Goal: Transaction & Acquisition: Book appointment/travel/reservation

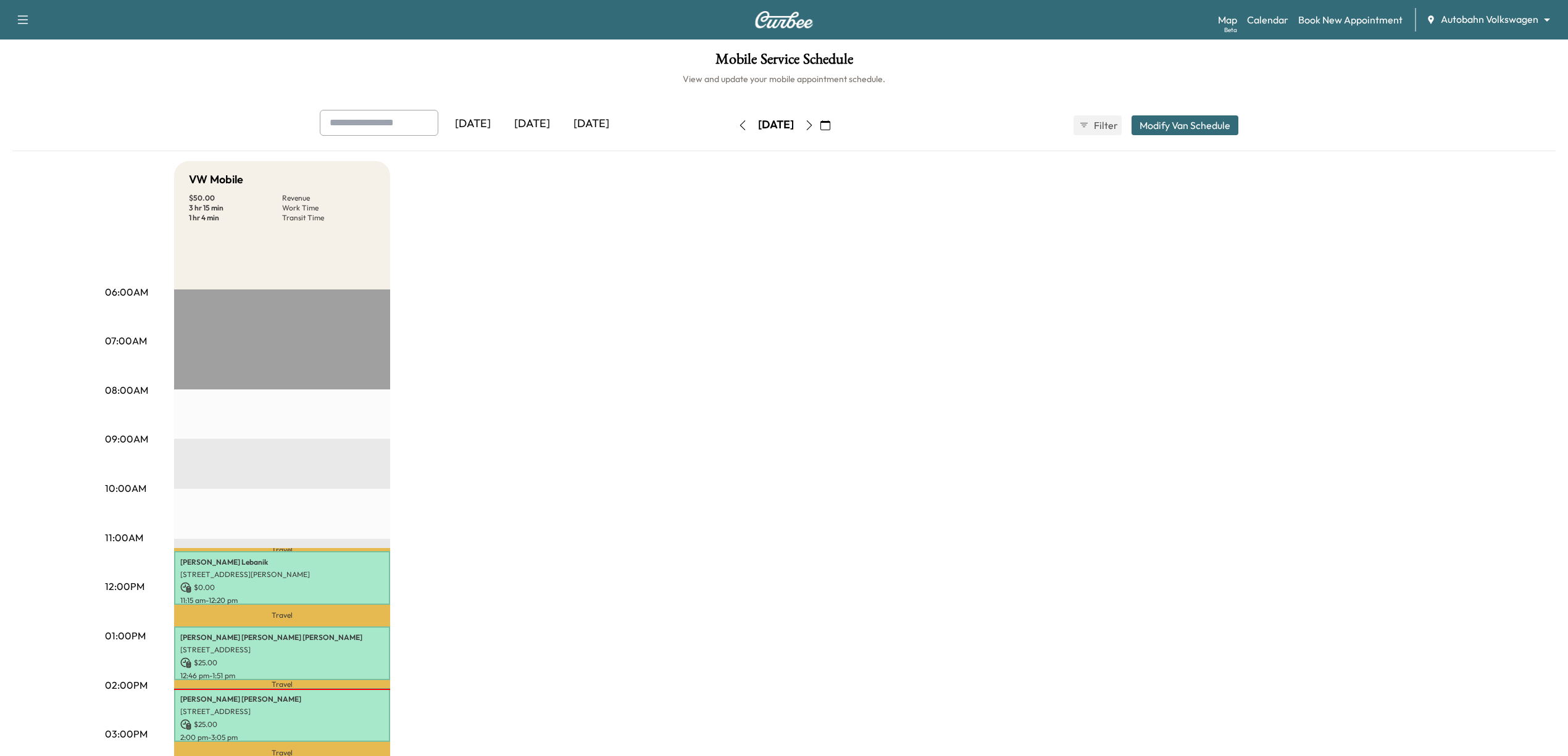
click at [1499, 10] on div "Map Beta Calendar Book New Appointment Autobahn Volkswagen ******** ​" at bounding box center [1388, 19] width 340 height 24
click at [1499, 30] on div "Map Beta Calendar Book New Appointment Autobahn Volkswagen ******** ​" at bounding box center [1388, 19] width 340 height 24
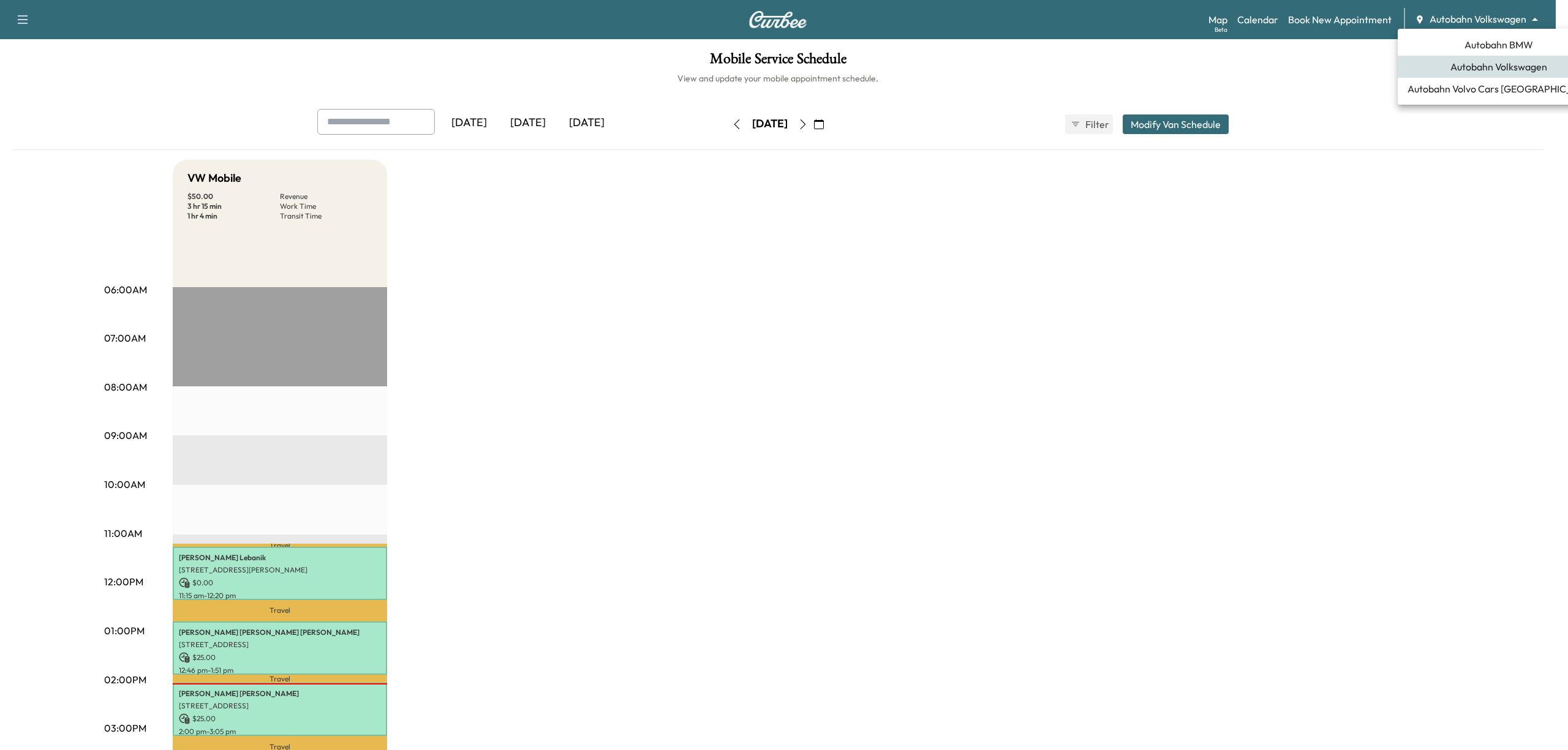
click at [1486, 23] on body "Support Log Out Map Beta Calendar Book New Appointment Autobahn Volkswagen ****…" at bounding box center [784, 375] width 1568 height 750
click at [1480, 41] on span "Autobahn BMW" at bounding box center [1499, 44] width 69 height 15
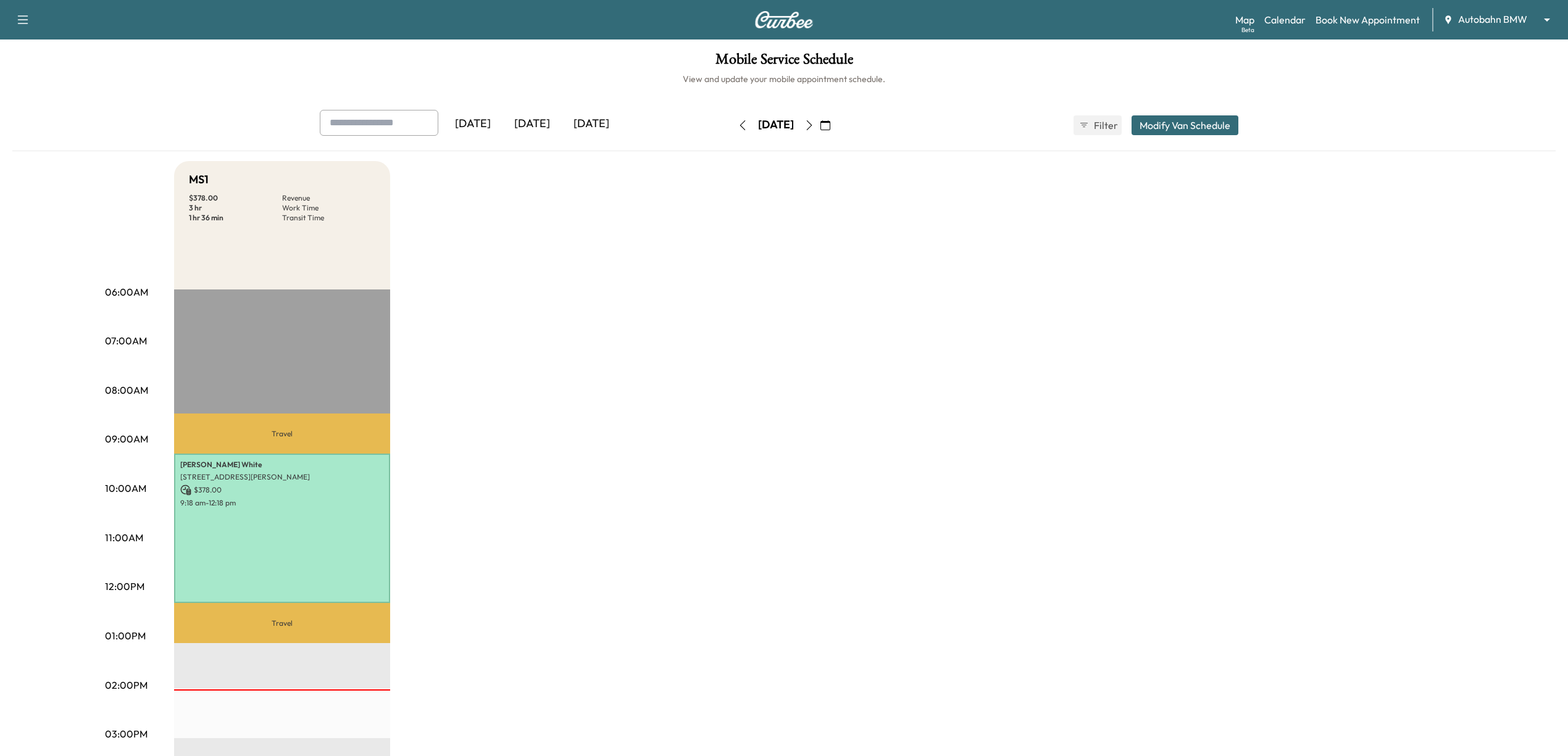
click at [836, 122] on button "button" at bounding box center [825, 125] width 21 height 20
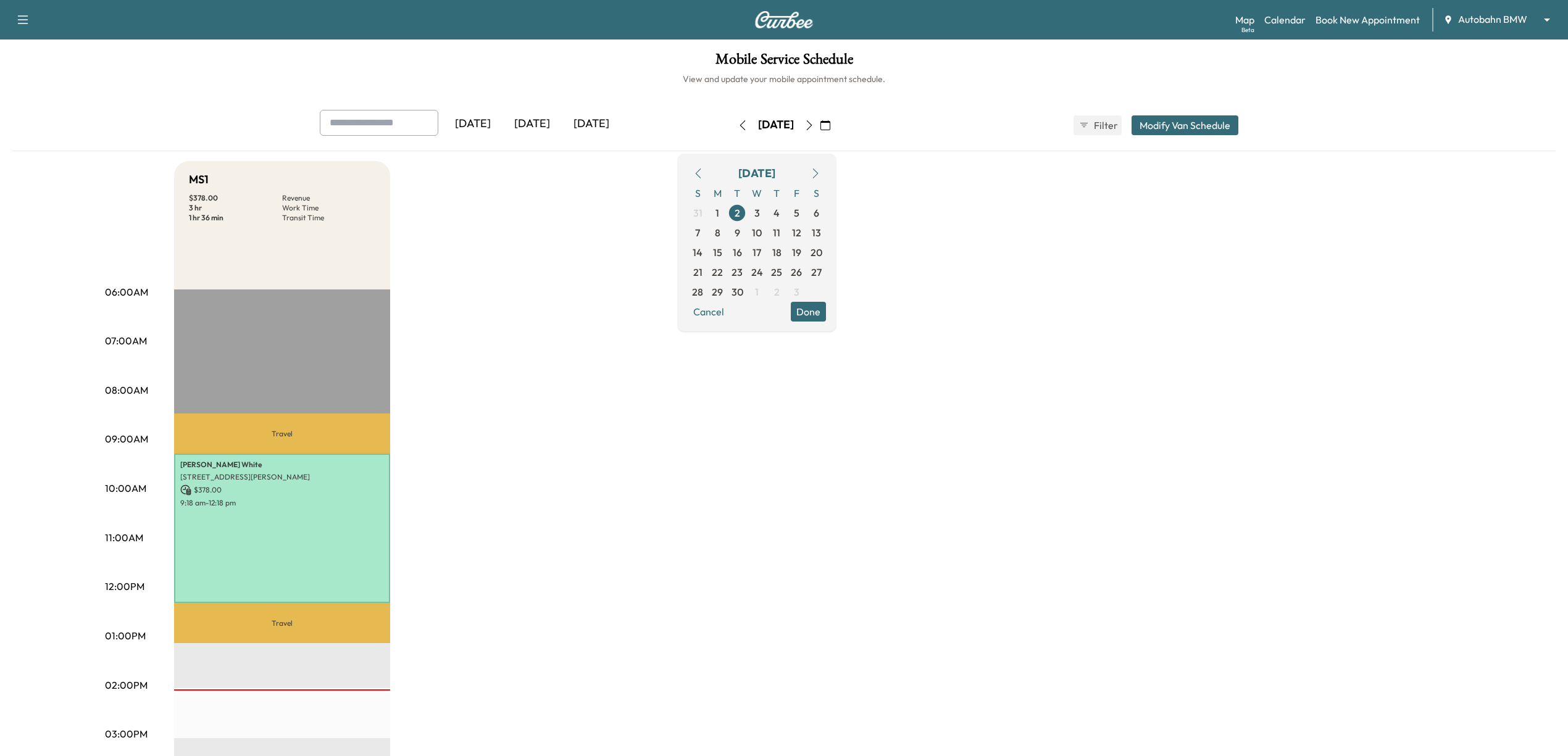
click at [1507, 16] on body "Support Log Out Map Beta Calendar Book New Appointment Autobahn BMW ******** ​ …" at bounding box center [784, 378] width 1568 height 756
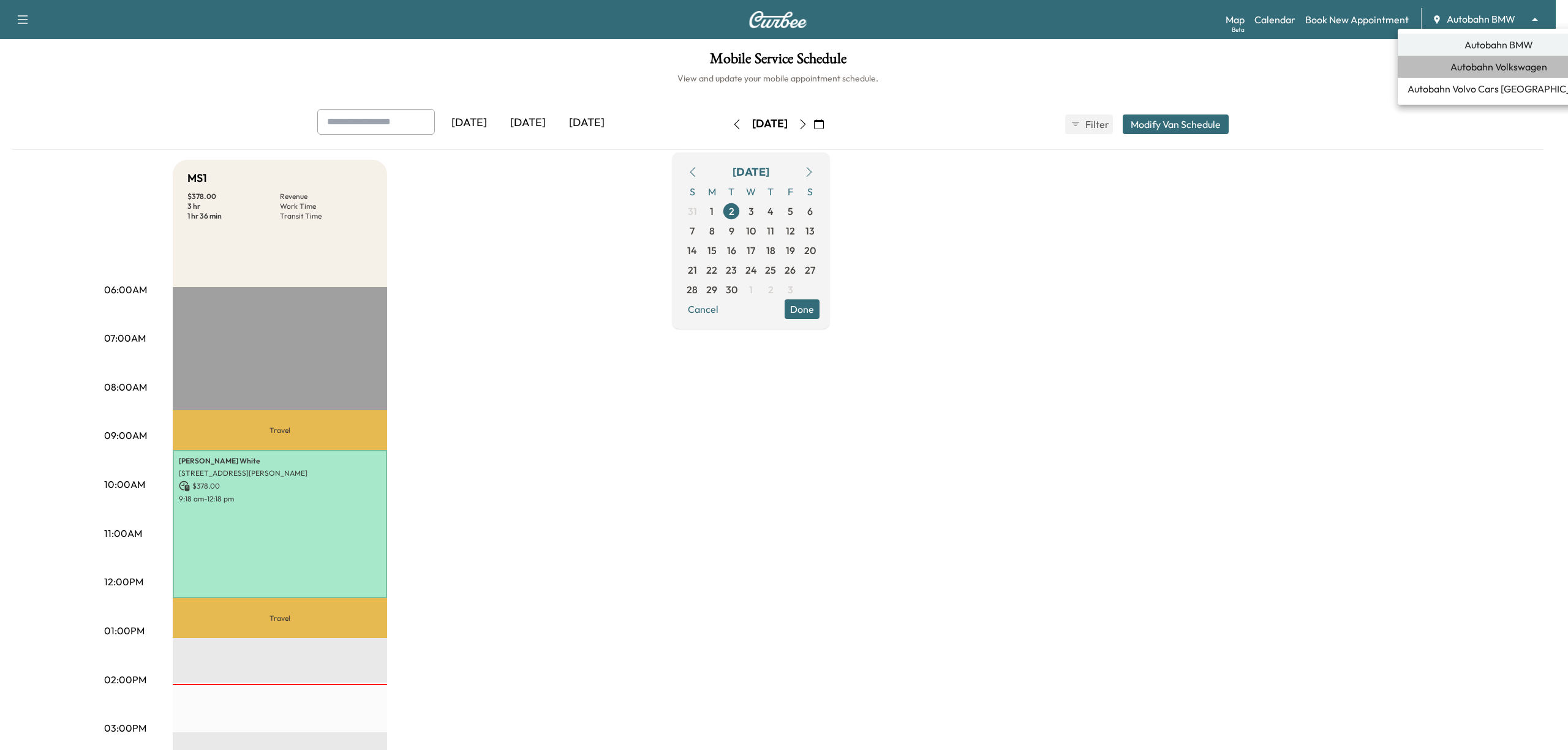
click at [1495, 64] on span "Autobahn Volkswagen" at bounding box center [1499, 66] width 96 height 15
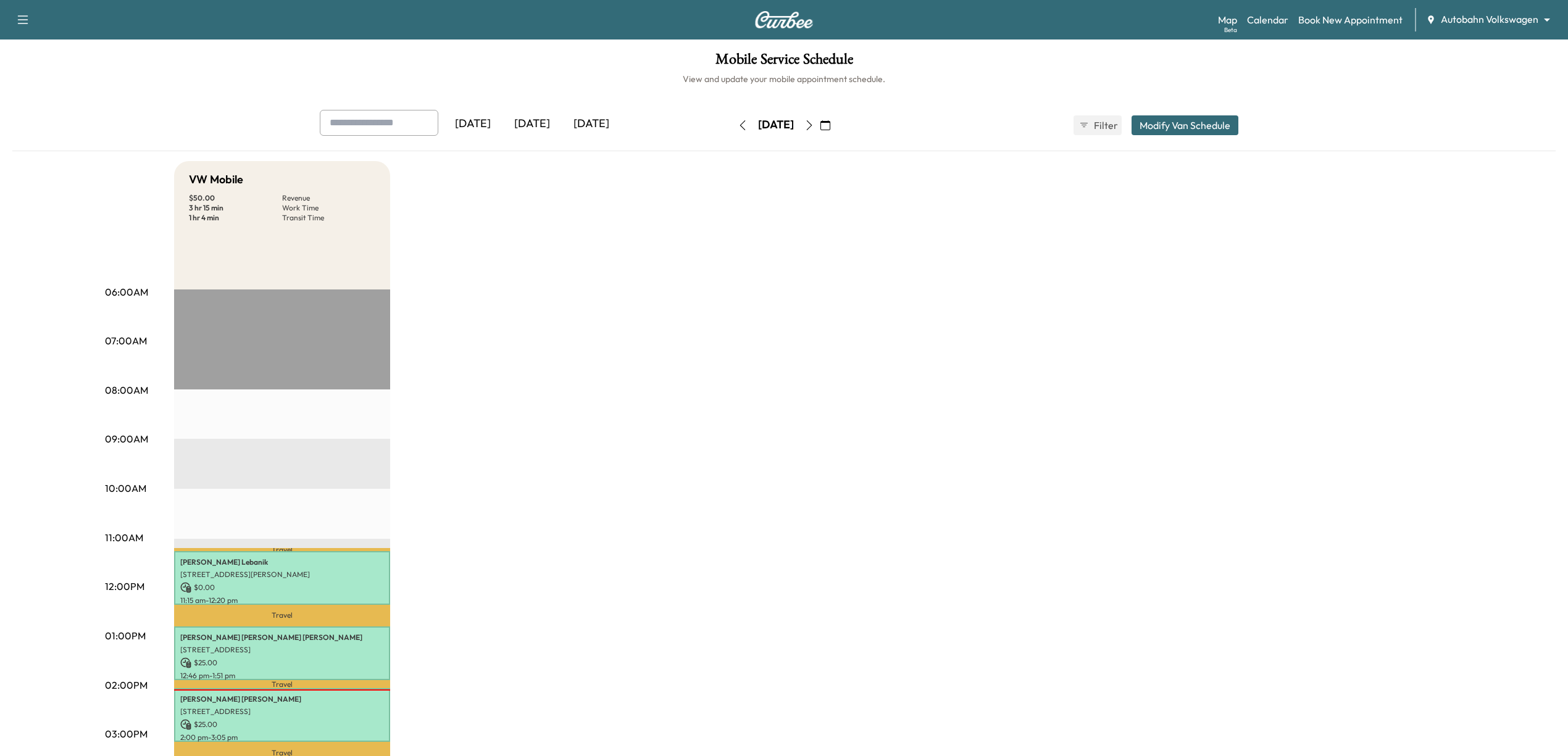
click at [830, 127] on icon "button" at bounding box center [825, 125] width 10 height 10
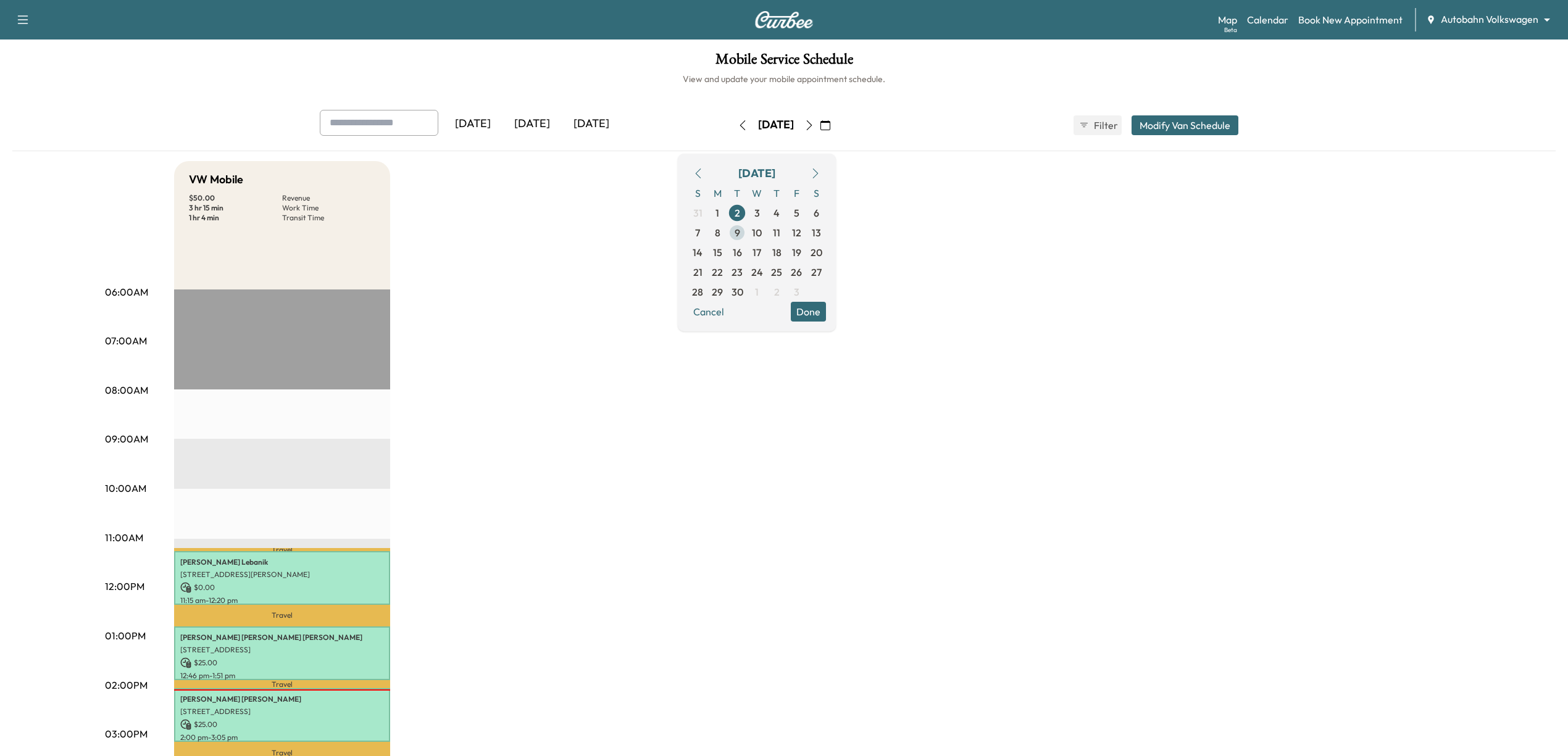
drag, startPoint x: 774, startPoint y: 234, endPoint x: 796, endPoint y: 231, distance: 22.2
click at [740, 234] on span "9" at bounding box center [738, 233] width 5 height 15
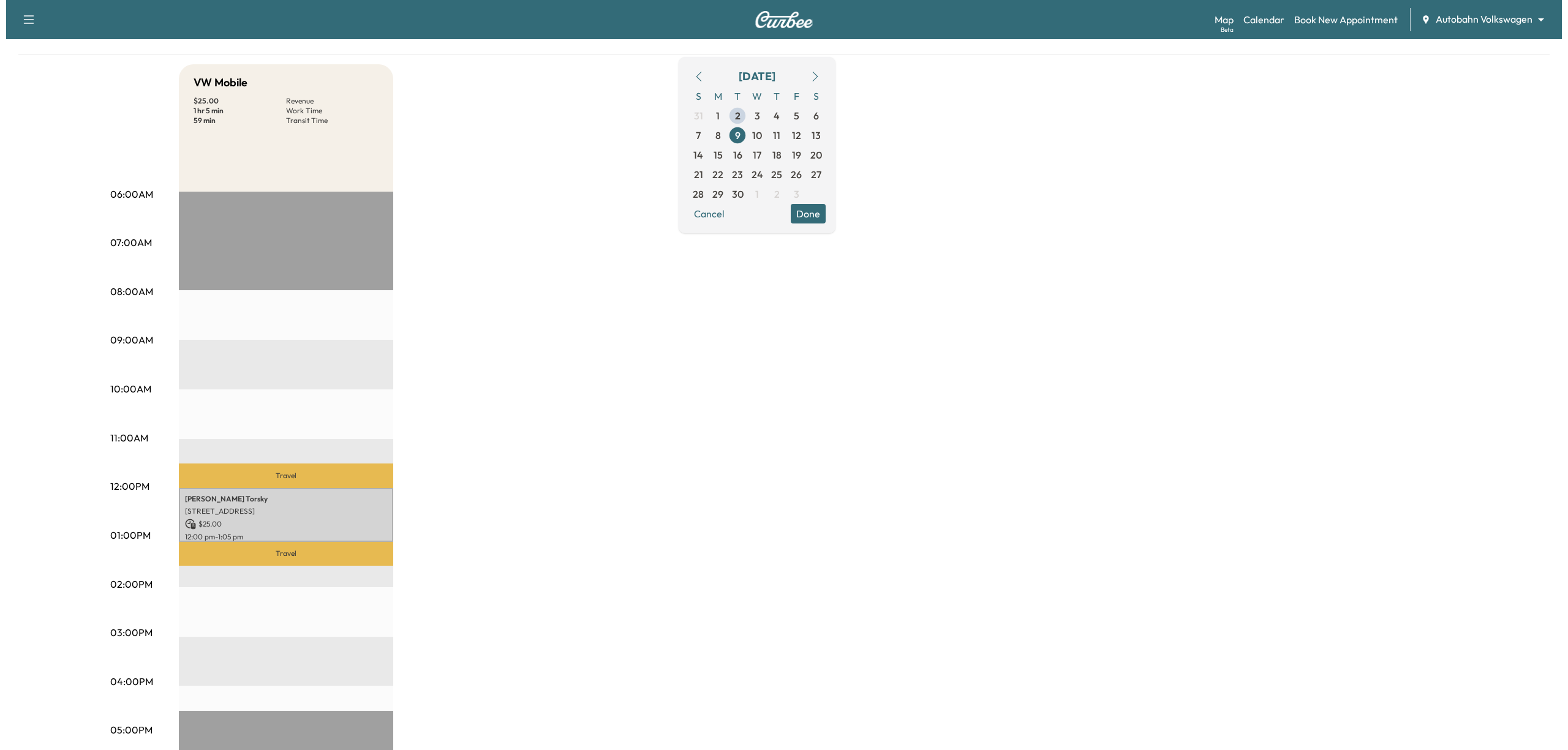
scroll to position [245, 0]
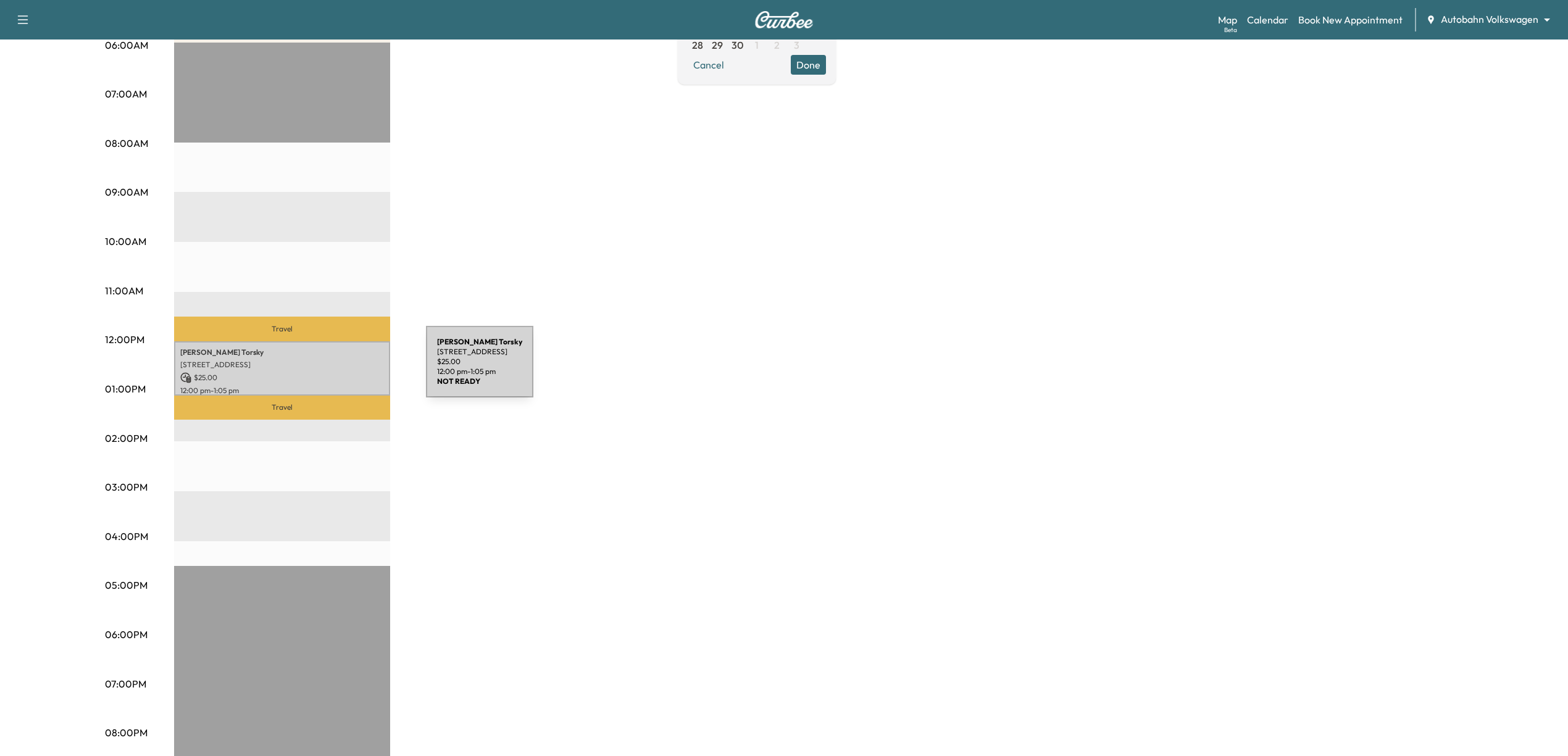
click at [316, 372] on p "$ 25.00" at bounding box center [282, 377] width 204 height 11
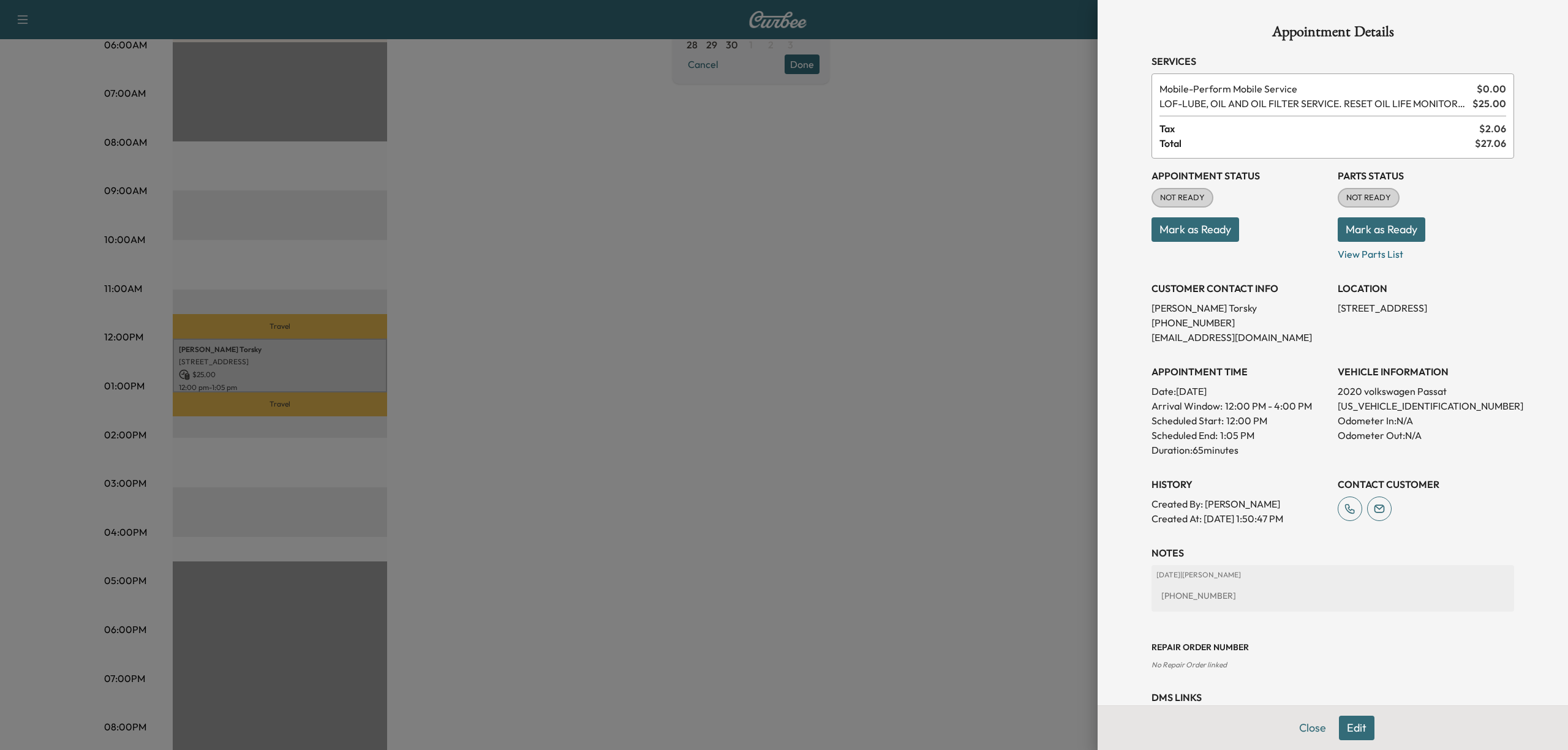
click at [1202, 235] on button "Mark as Ready" at bounding box center [1196, 229] width 88 height 24
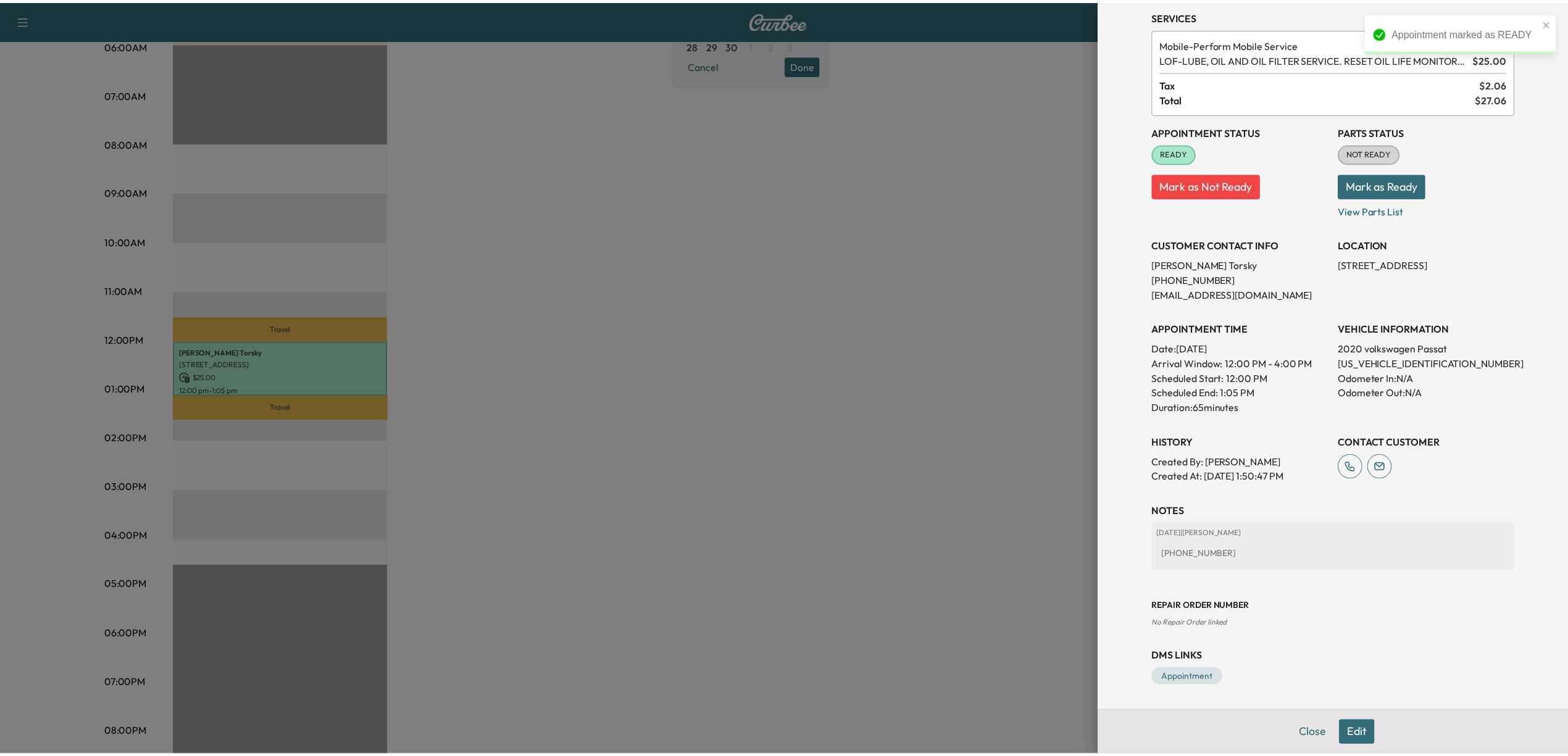
scroll to position [0, 0]
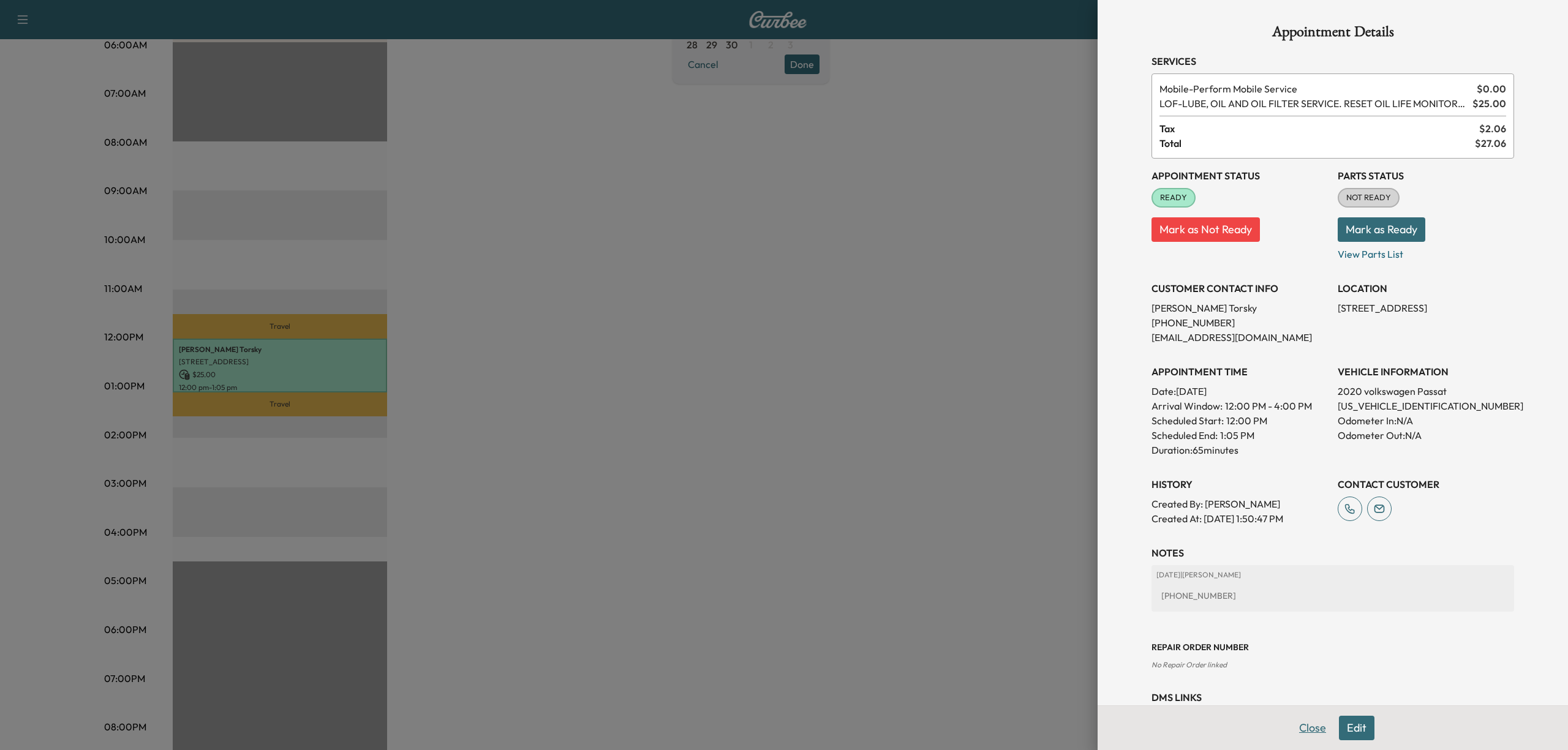
click at [1291, 732] on button "Close" at bounding box center [1312, 728] width 43 height 24
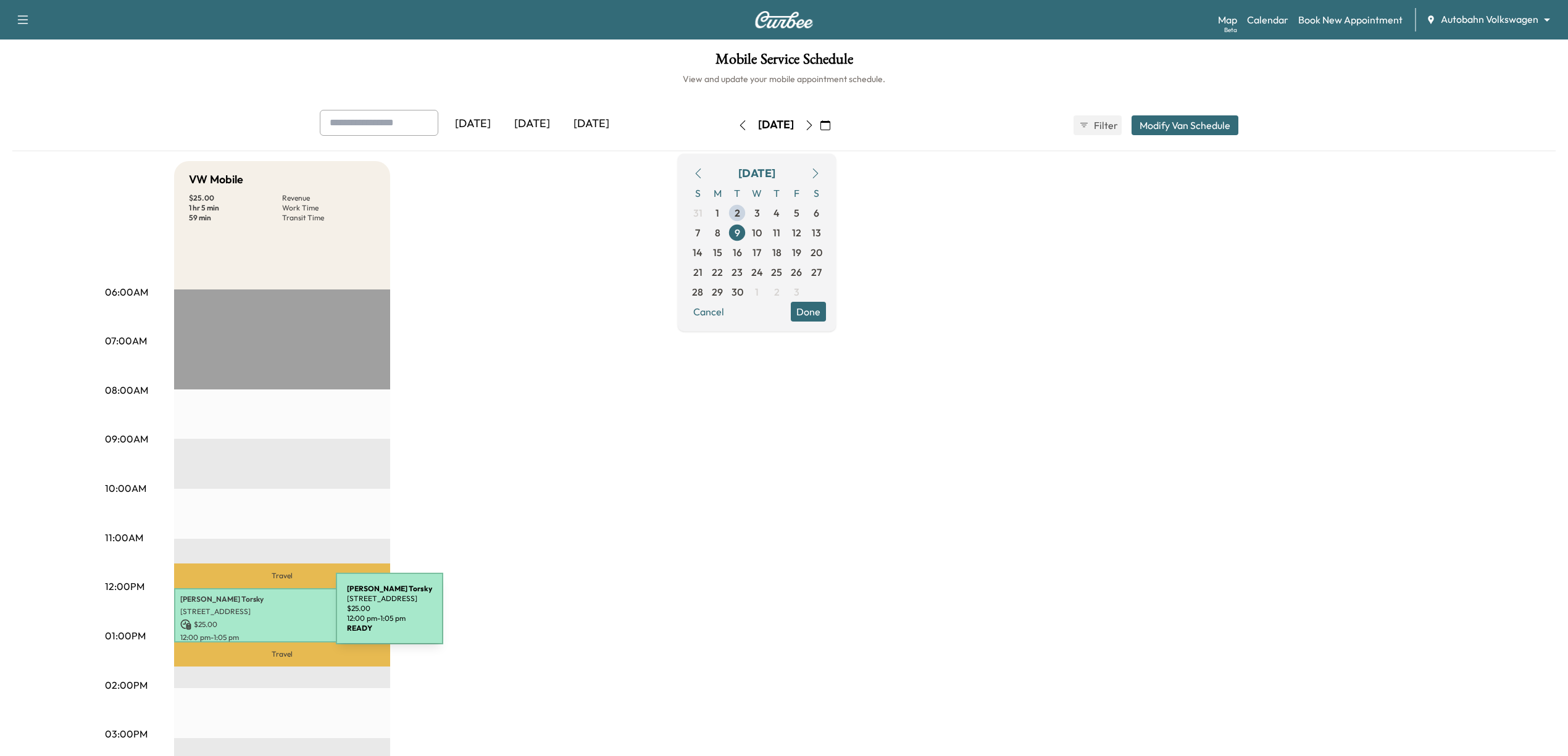
click at [243, 620] on p "$ 25.00" at bounding box center [282, 625] width 204 height 11
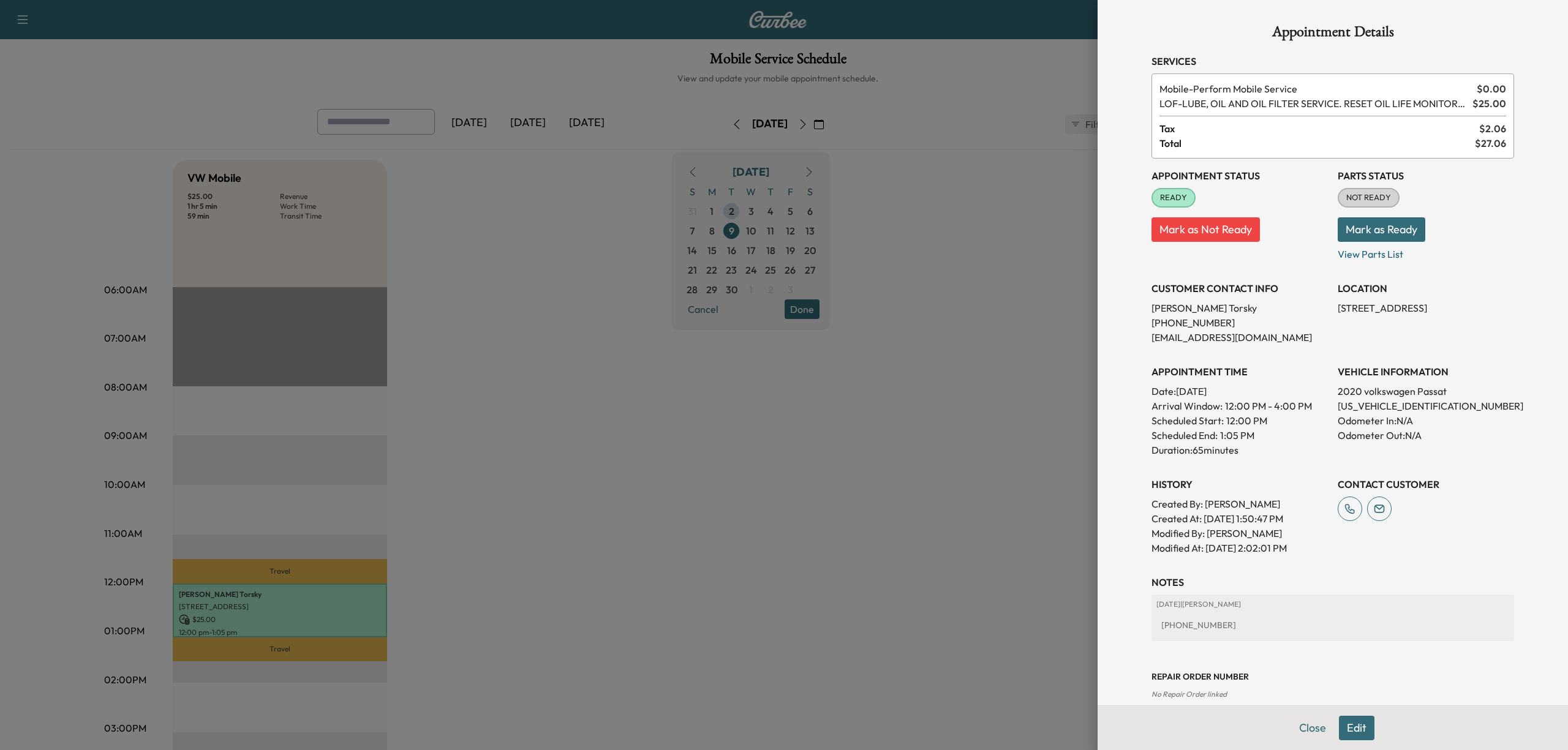
click at [1349, 721] on button "Edit" at bounding box center [1356, 728] width 36 height 24
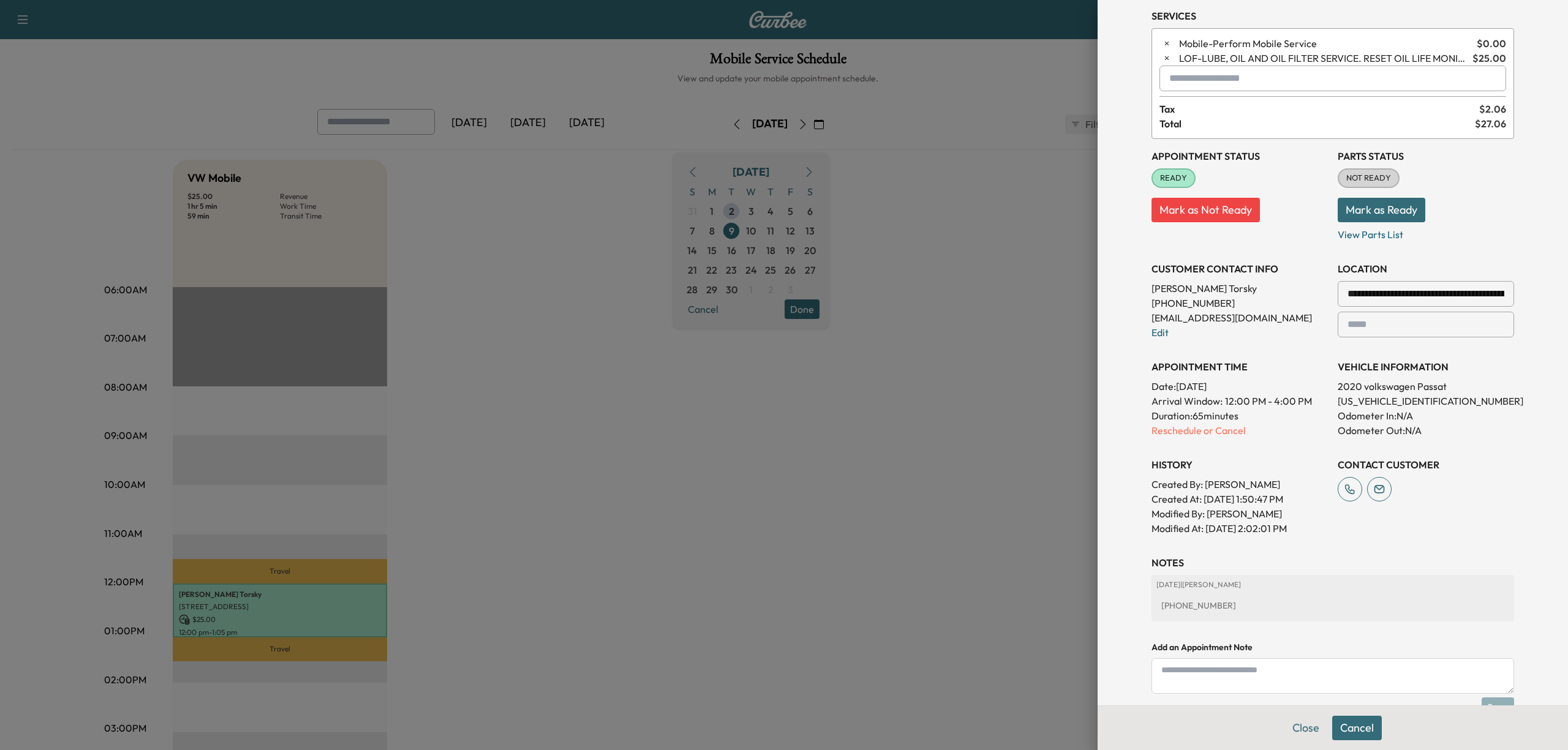
scroll to position [120, 0]
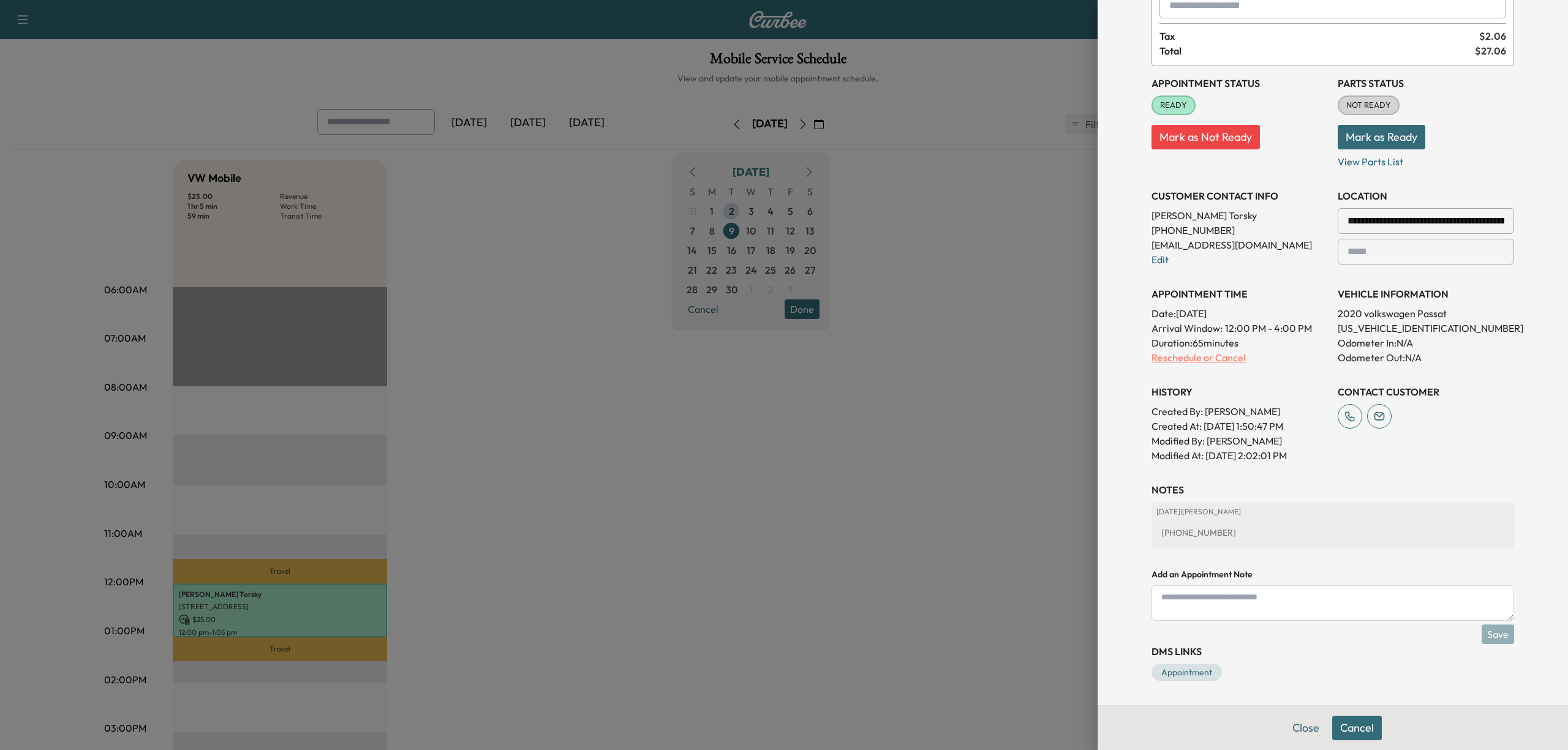
click at [1191, 355] on p "Reschedule or Cancel" at bounding box center [1240, 358] width 176 height 15
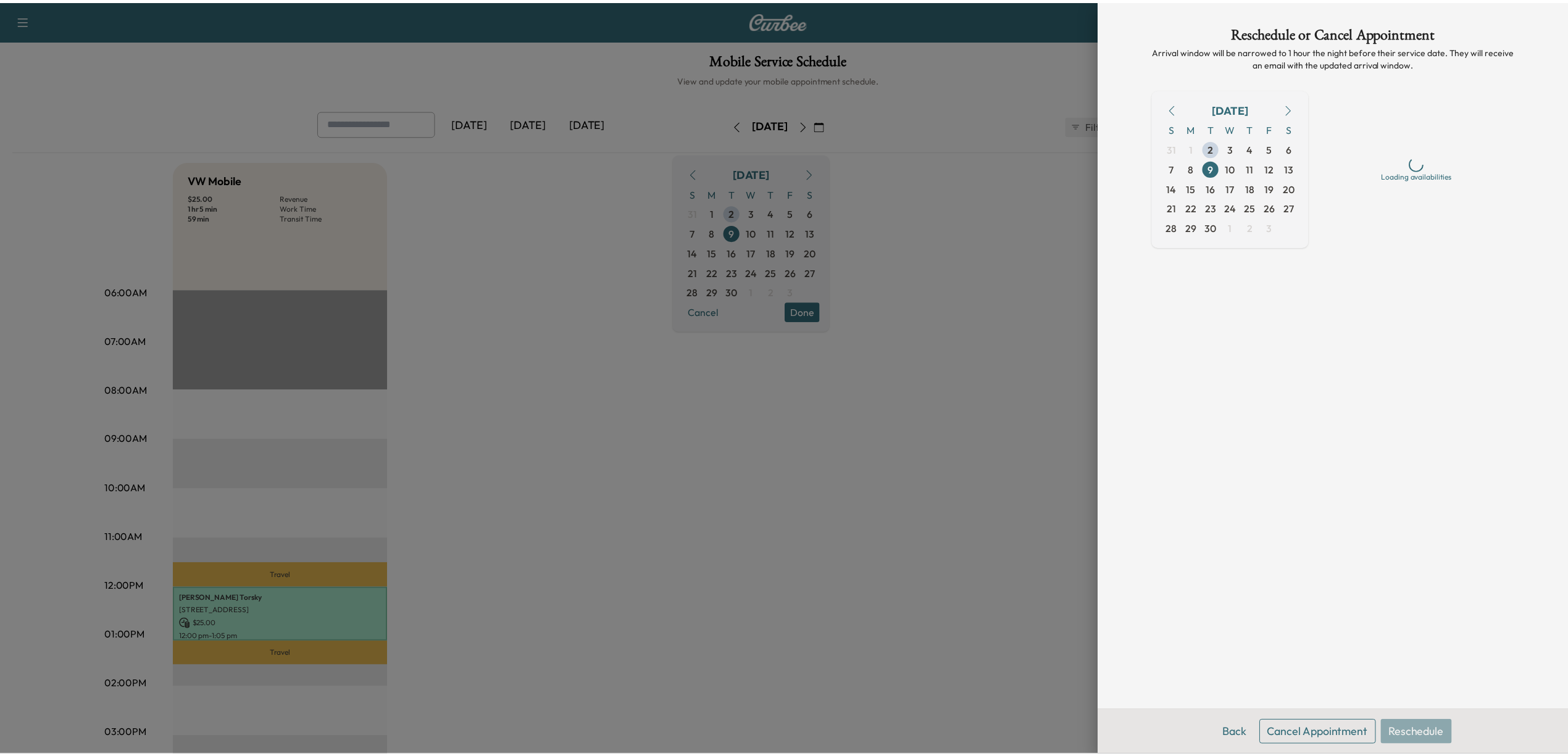
scroll to position [0, 0]
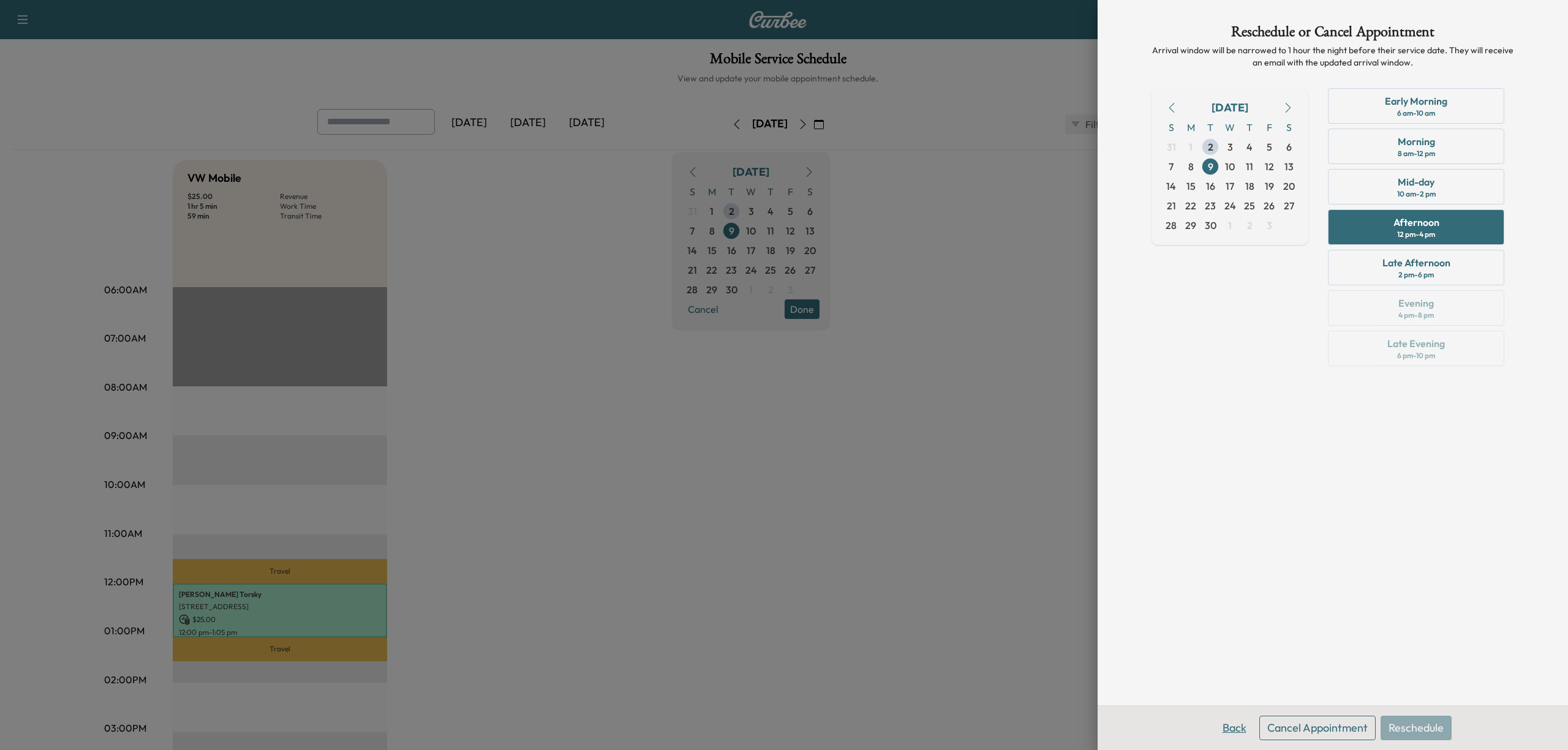
click at [1229, 734] on button "Back" at bounding box center [1235, 728] width 40 height 24
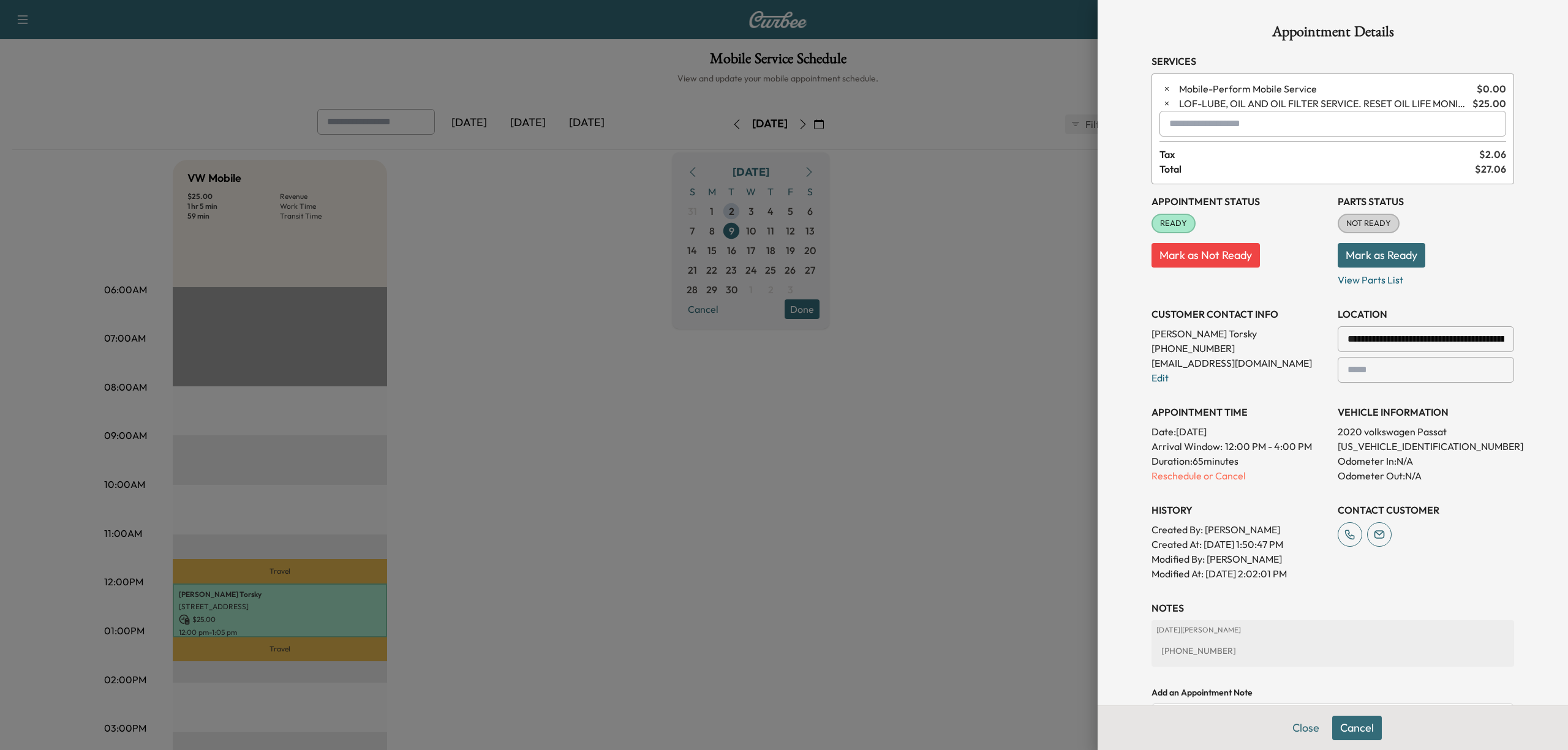
click at [1191, 123] on input "text" at bounding box center [1333, 124] width 346 height 26
type input "*"
click at [925, 659] on div at bounding box center [784, 375] width 1568 height 750
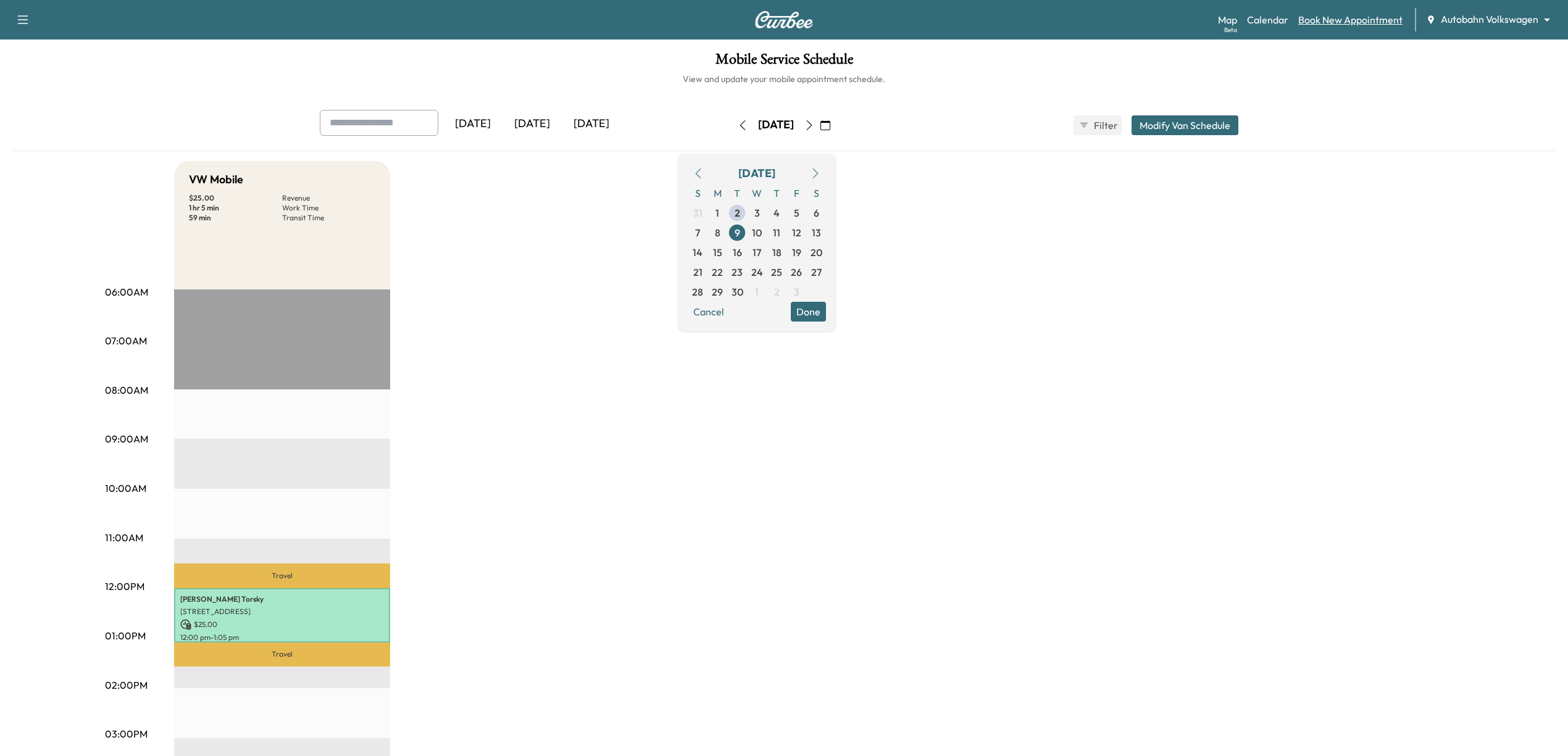
click at [1354, 24] on link "Book New Appointment" at bounding box center [1350, 19] width 104 height 15
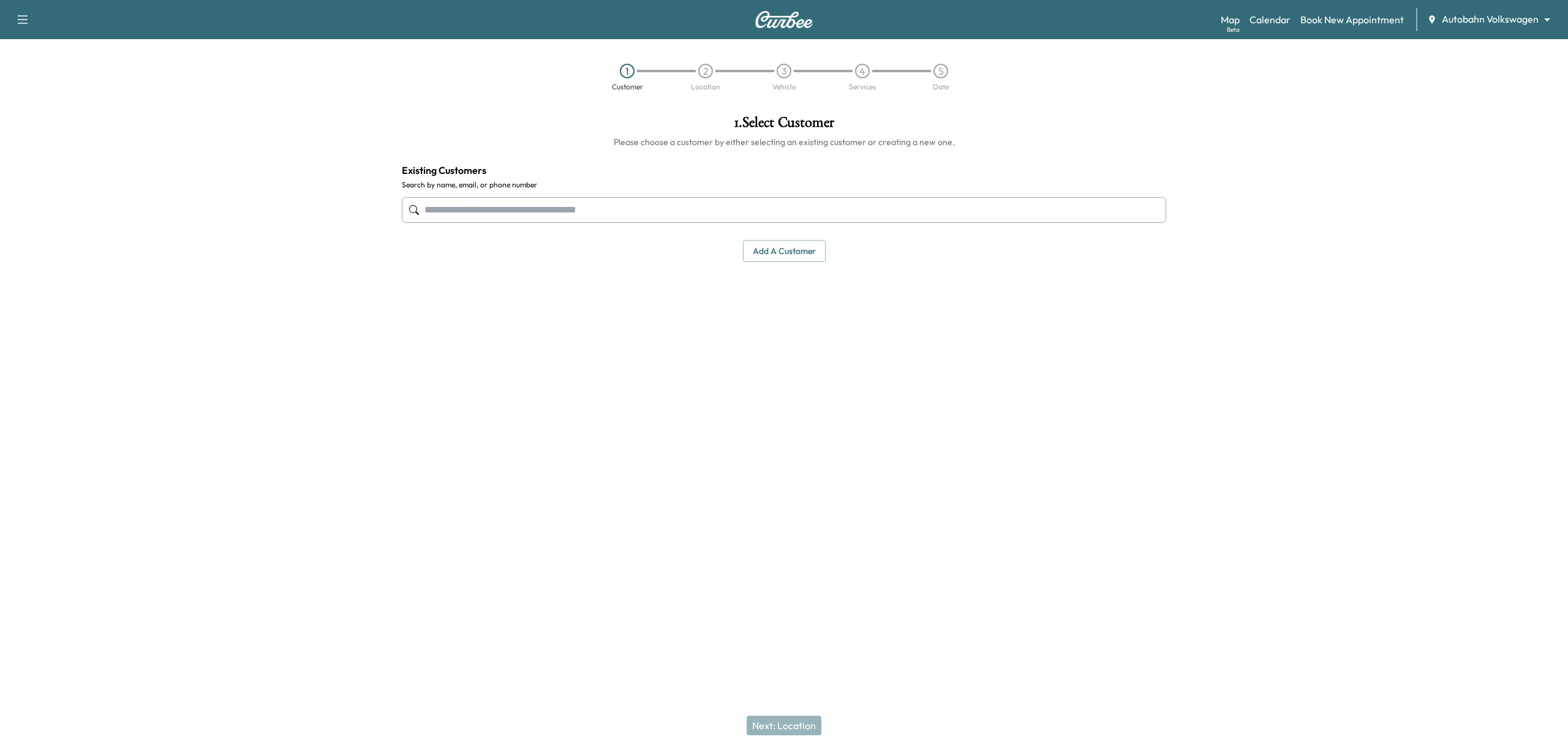
click at [667, 218] on input "text" at bounding box center [784, 210] width 765 height 26
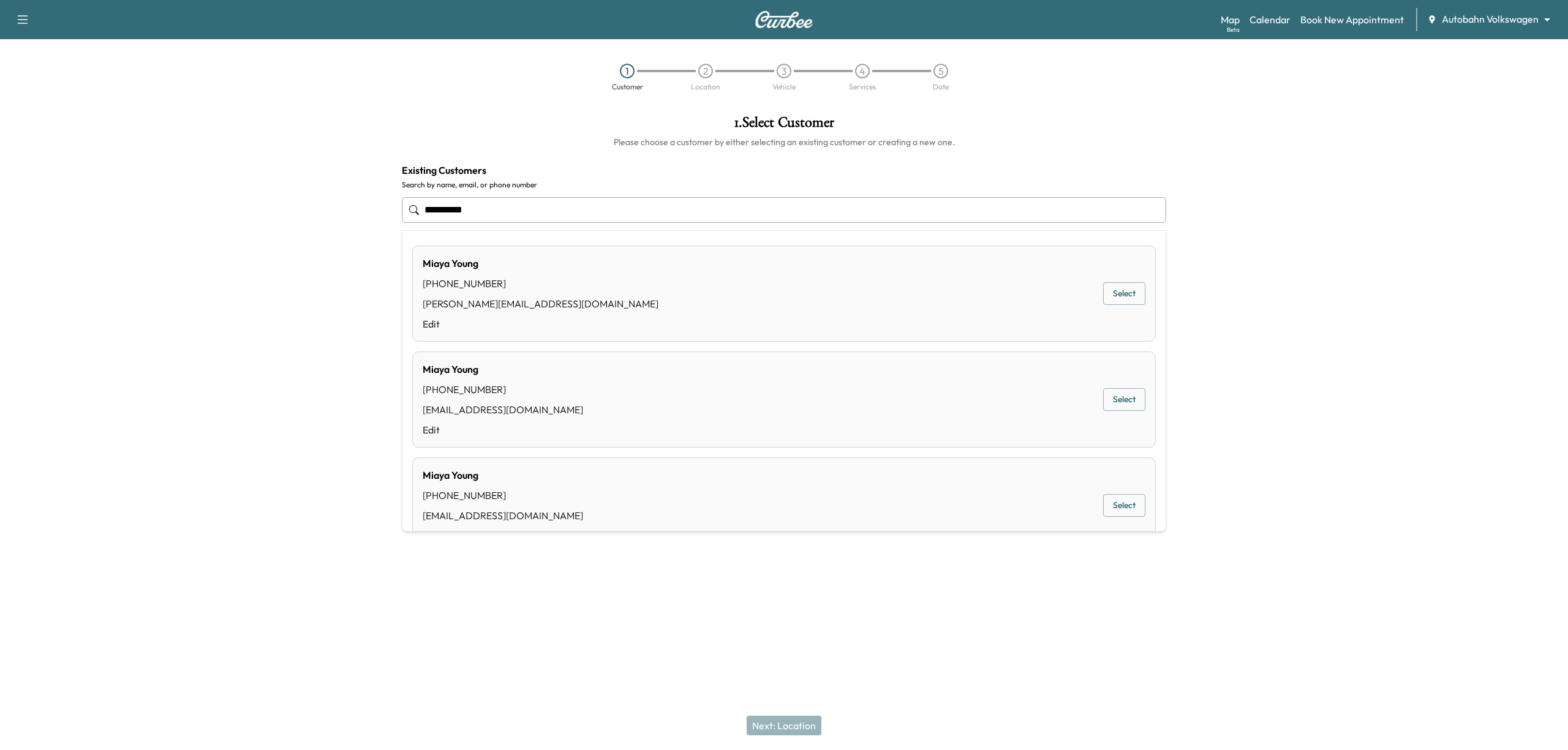
click at [1126, 301] on button "Select" at bounding box center [1124, 293] width 43 height 23
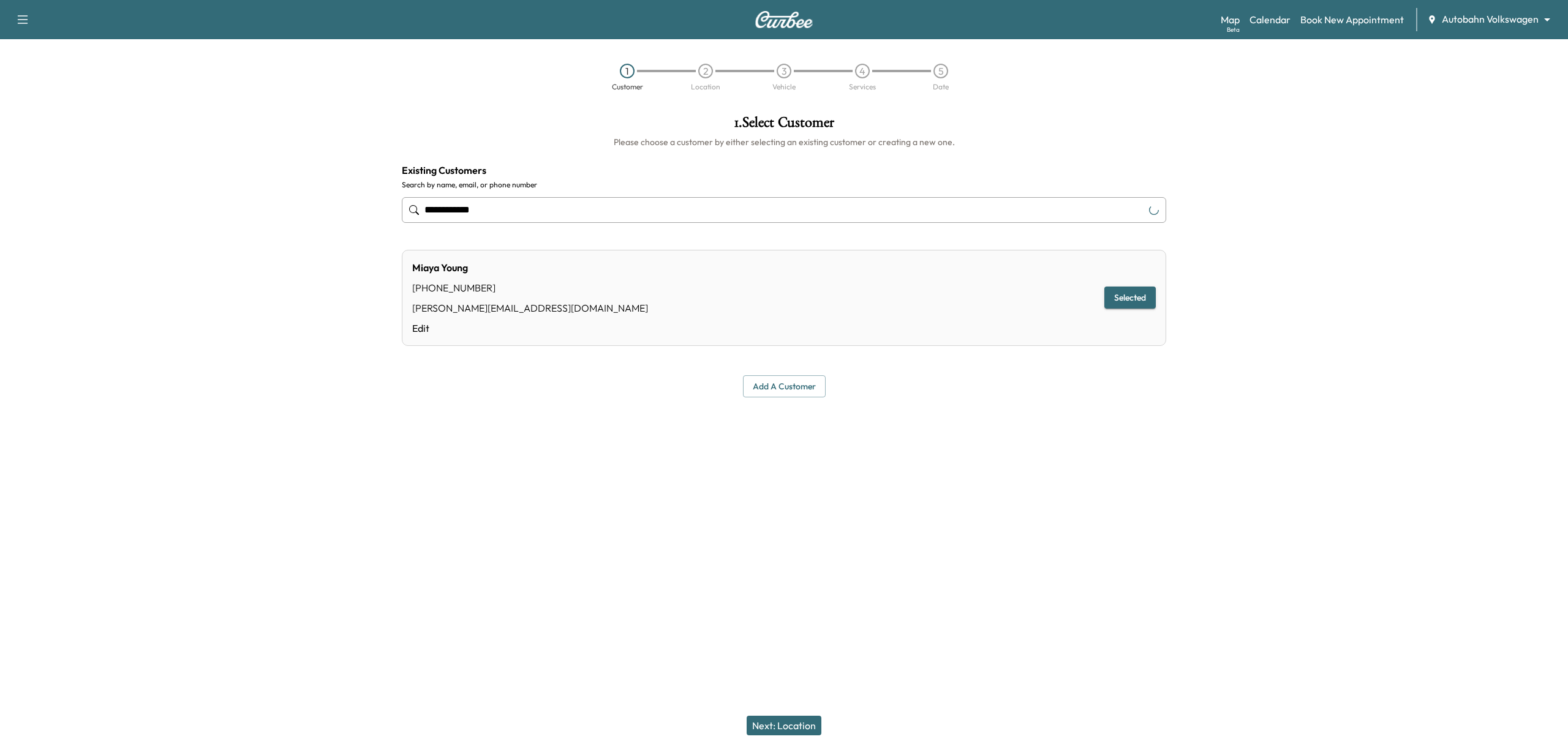
type input "**********"
click at [782, 726] on button "Next: Location" at bounding box center [784, 726] width 75 height 20
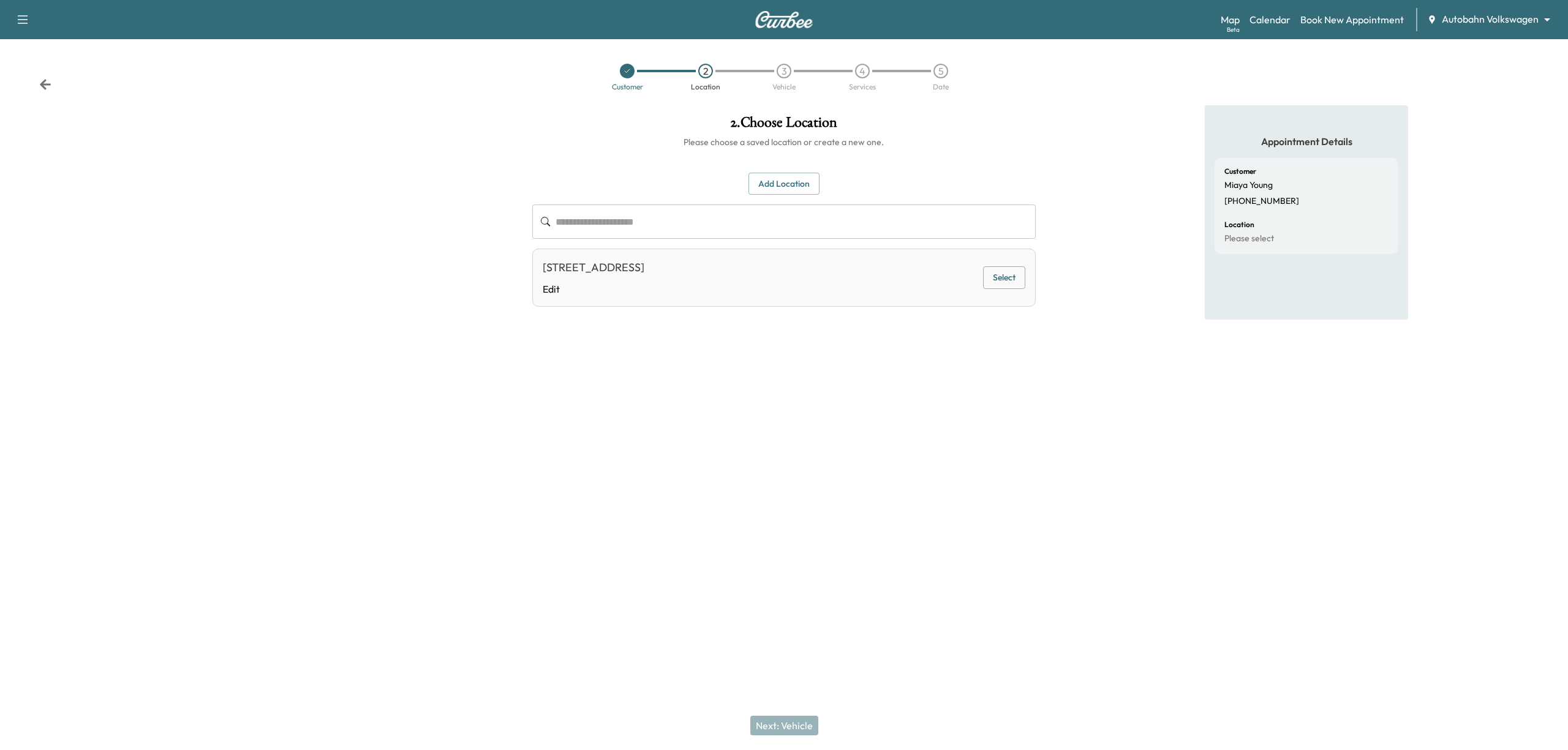
click at [1005, 276] on button "Select" at bounding box center [1005, 278] width 43 height 23
click at [786, 725] on button "Next: Vehicle" at bounding box center [784, 726] width 68 height 20
click at [1012, 273] on button "Select" at bounding box center [1005, 280] width 43 height 23
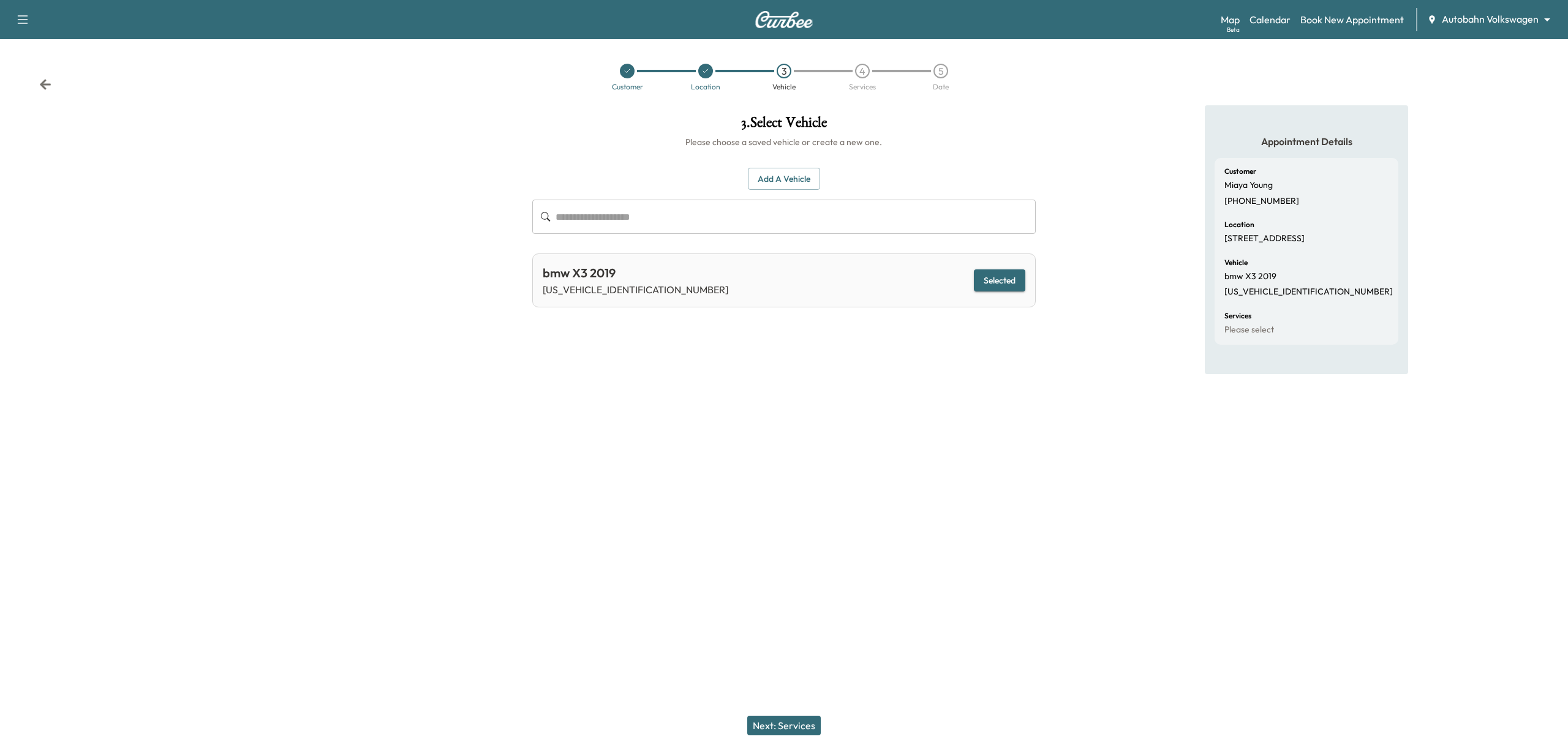
drag, startPoint x: 793, startPoint y: 721, endPoint x: 823, endPoint y: 662, distance: 66.2
click at [794, 721] on button "Next: Services" at bounding box center [784, 726] width 74 height 20
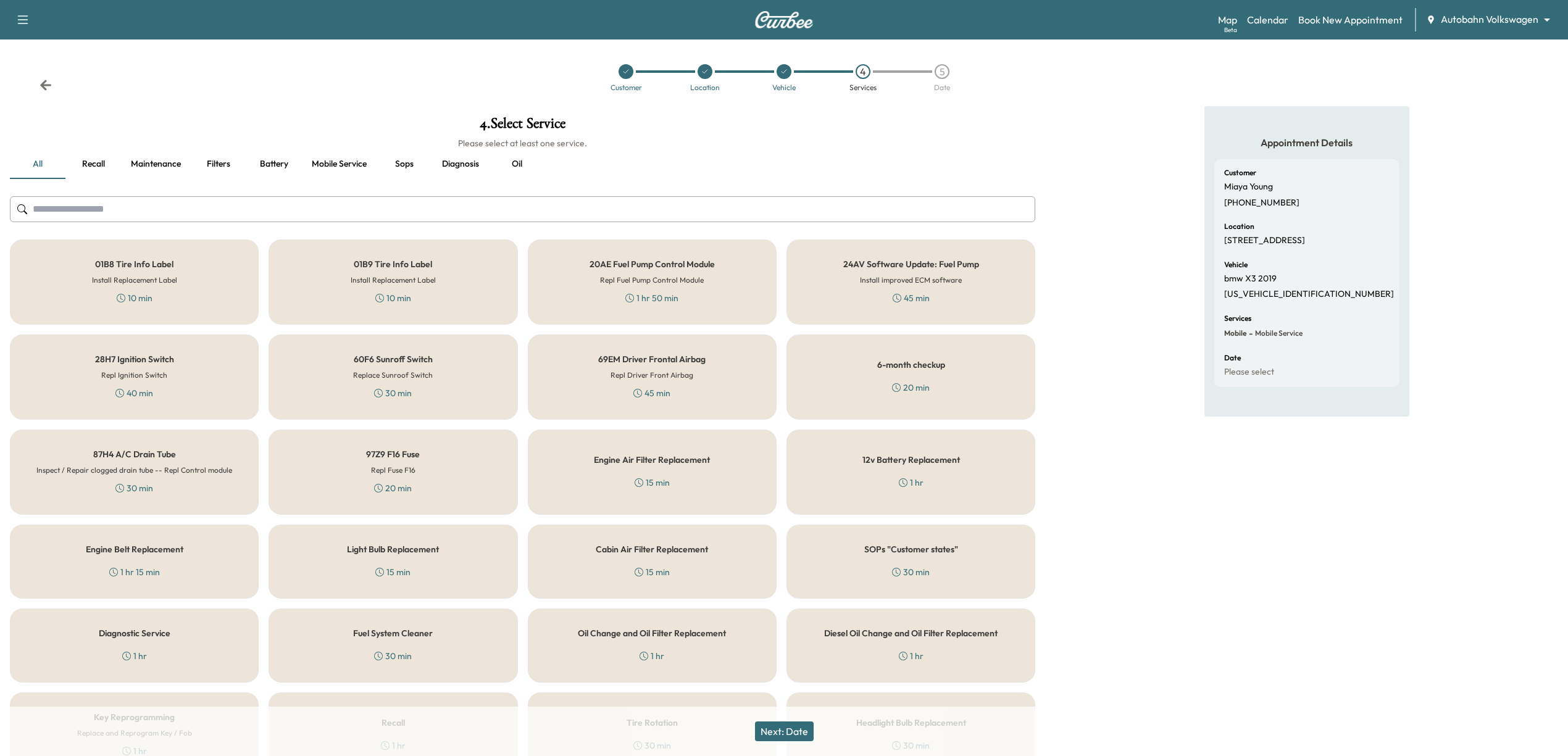
click at [528, 166] on button "Oil" at bounding box center [517, 164] width 56 height 30
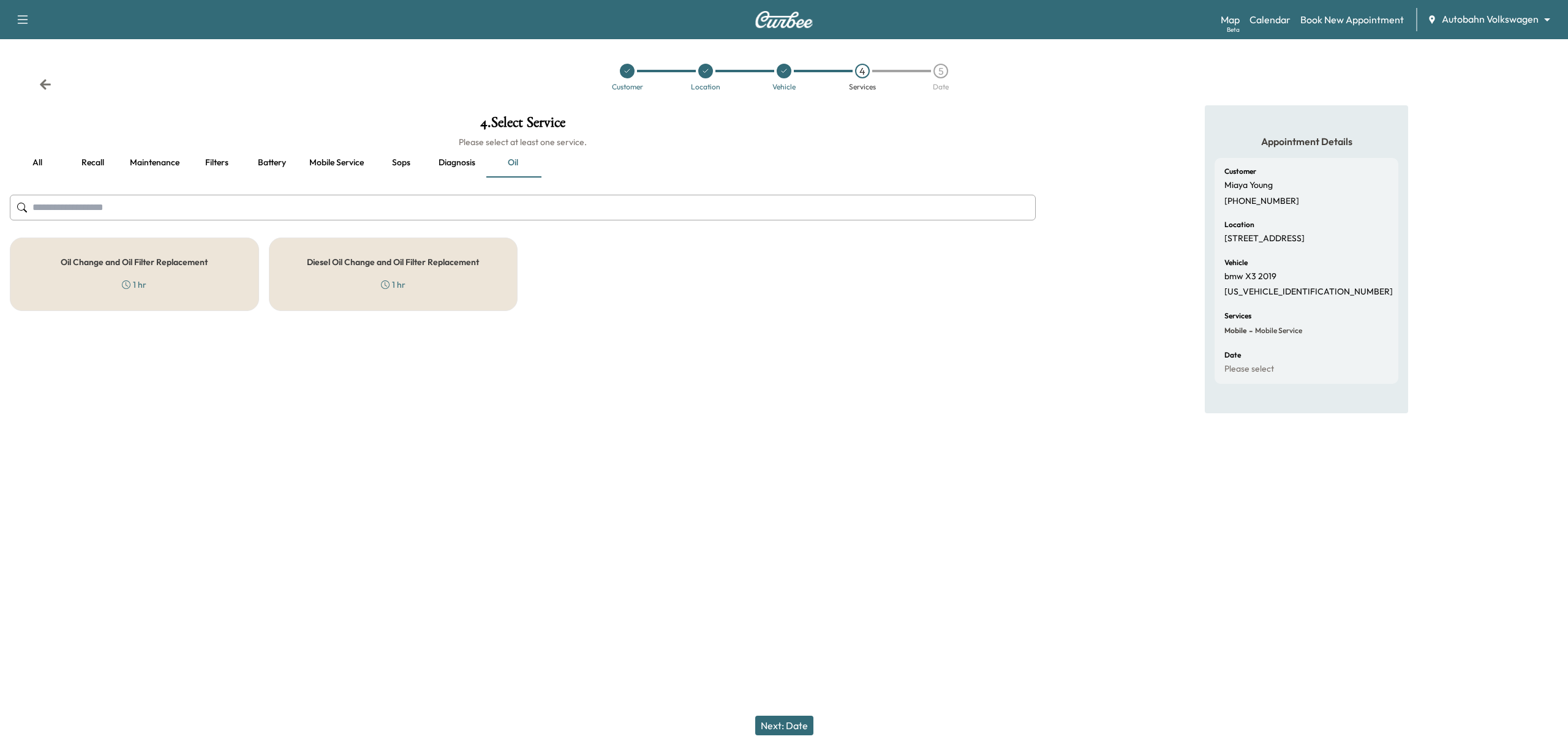
click at [176, 285] on div "Oil Change and Oil Filter Replacement 1 hr" at bounding box center [134, 274] width 249 height 74
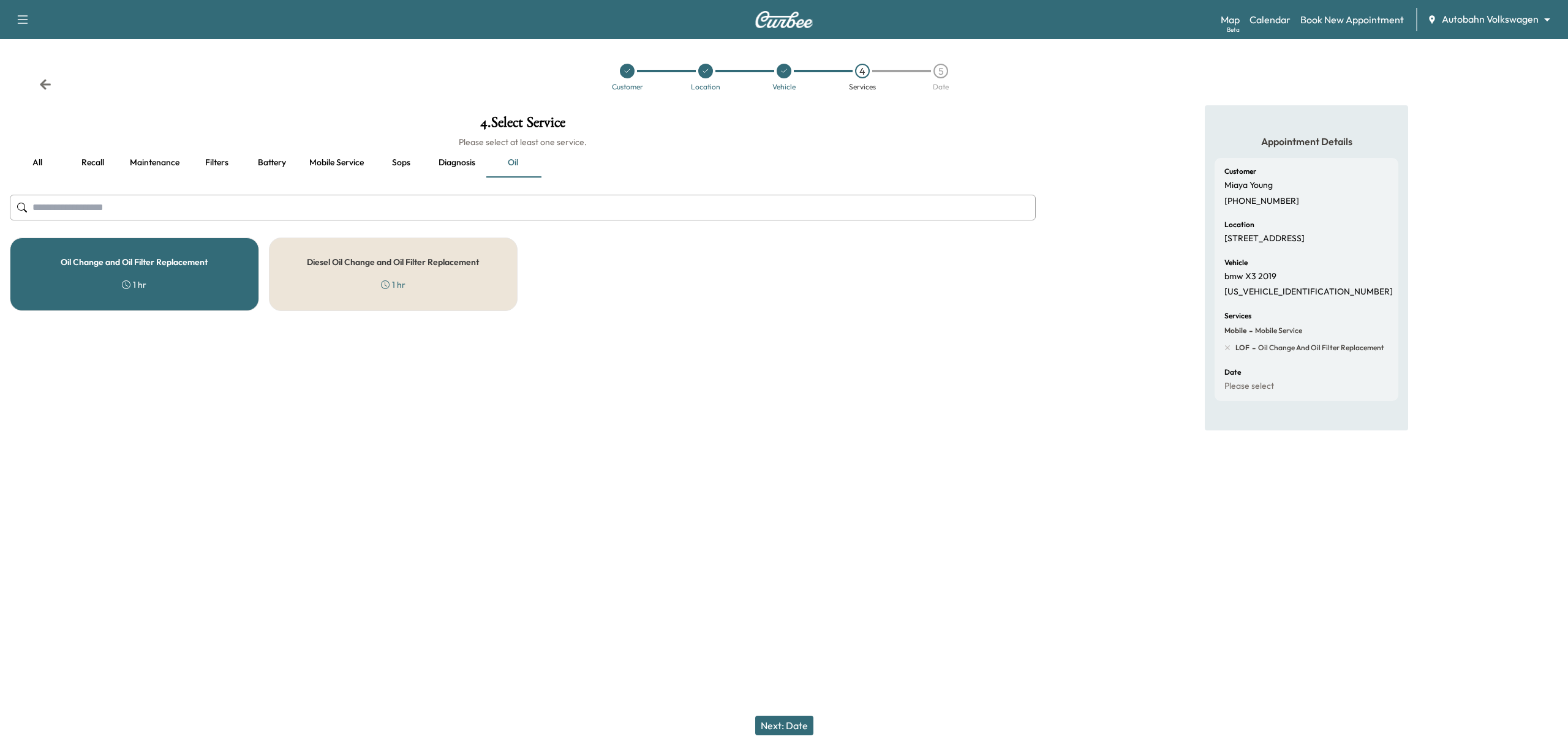
click at [155, 174] on button "Maintenance" at bounding box center [155, 163] width 69 height 30
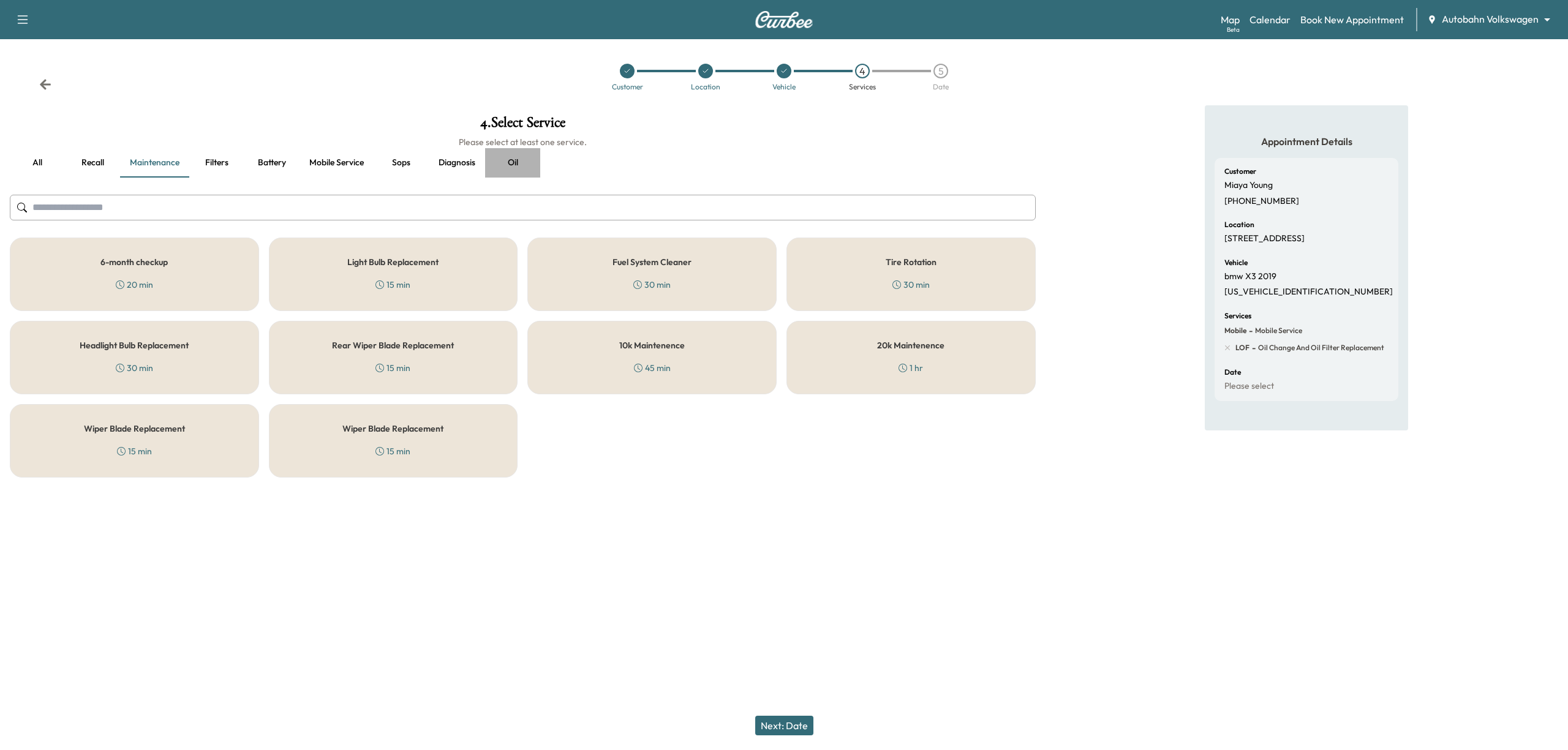
click at [513, 163] on button "Oil" at bounding box center [513, 163] width 56 height 30
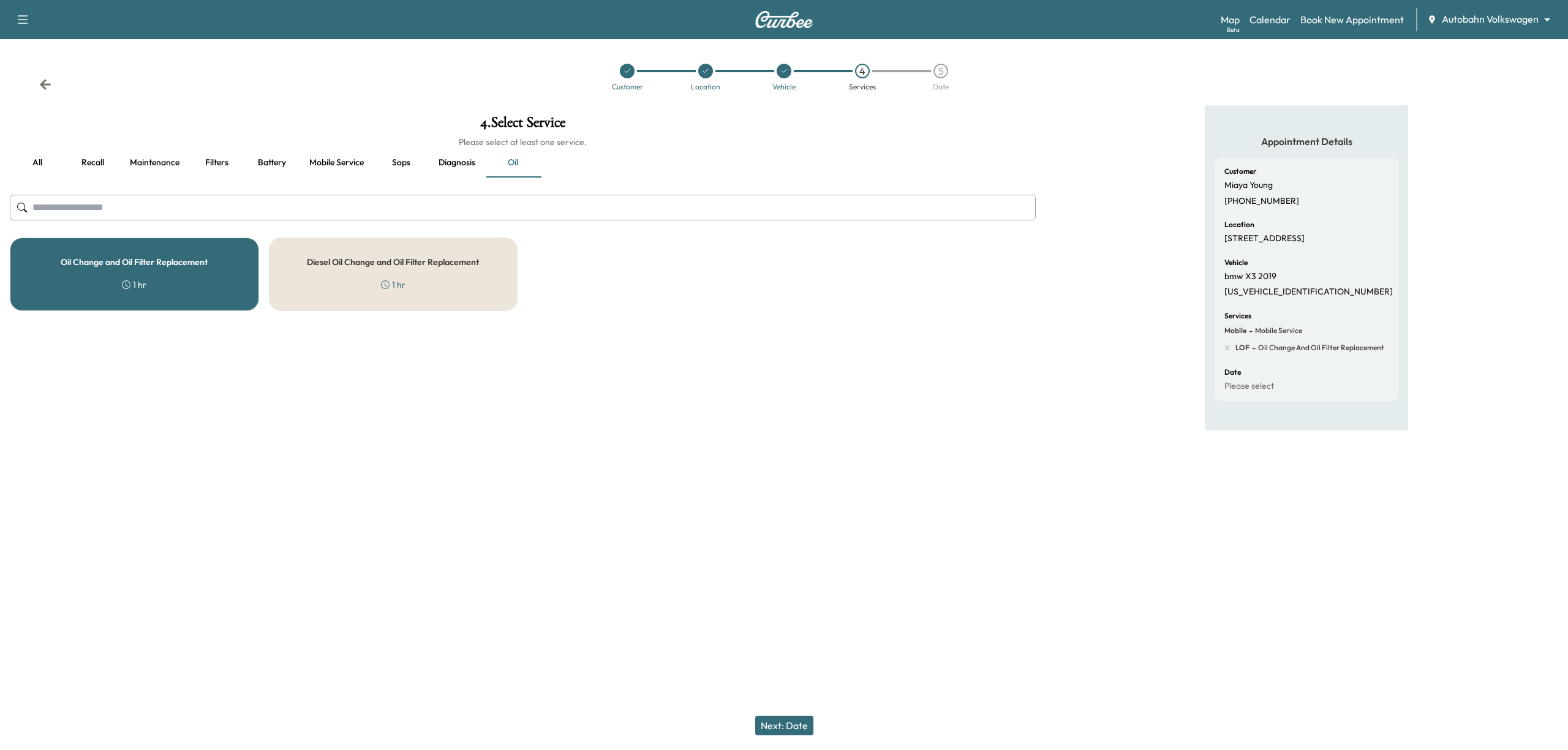
click at [807, 730] on button "Next: Date" at bounding box center [784, 726] width 58 height 20
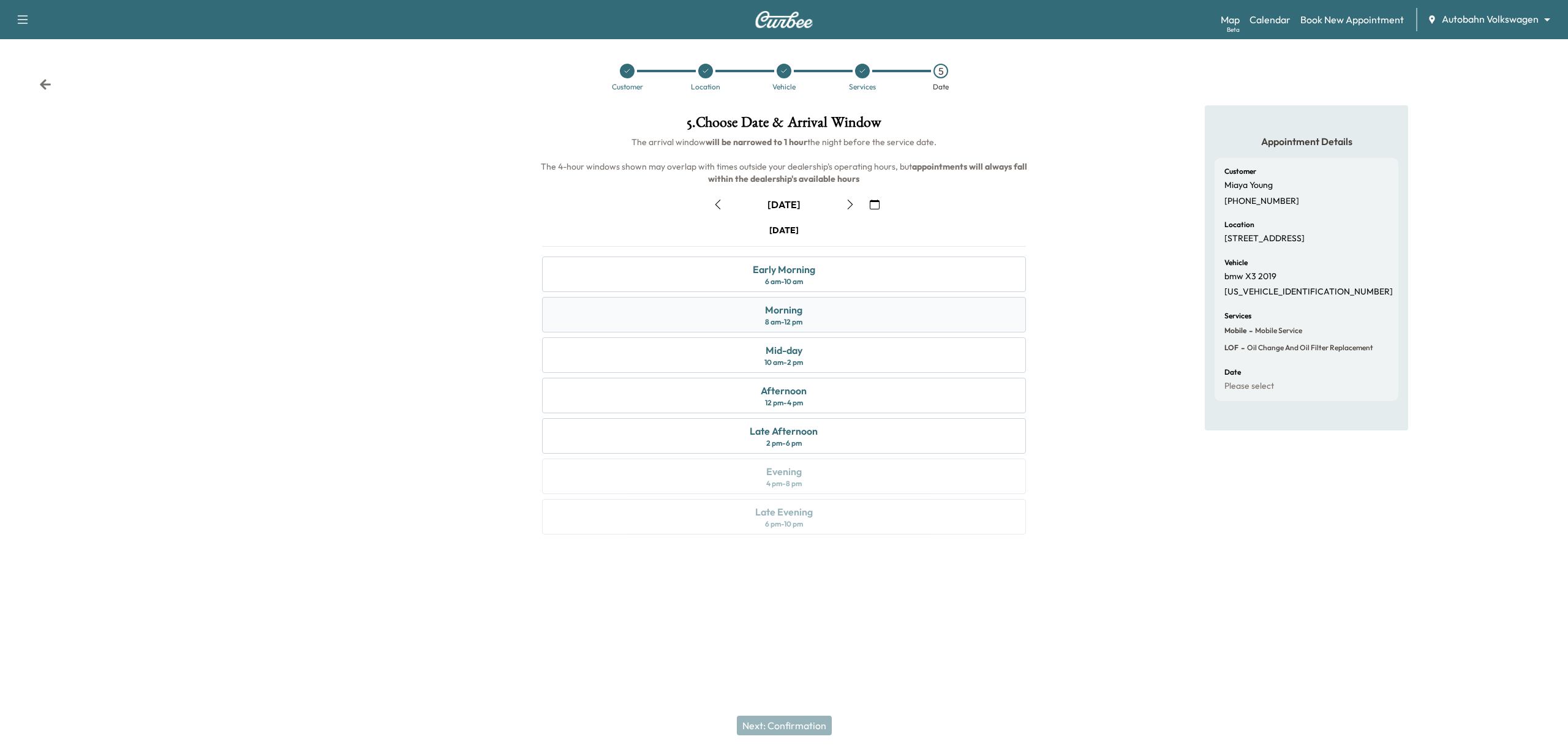
click at [846, 299] on div "Morning 8 am - 12 pm" at bounding box center [783, 314] width 484 height 36
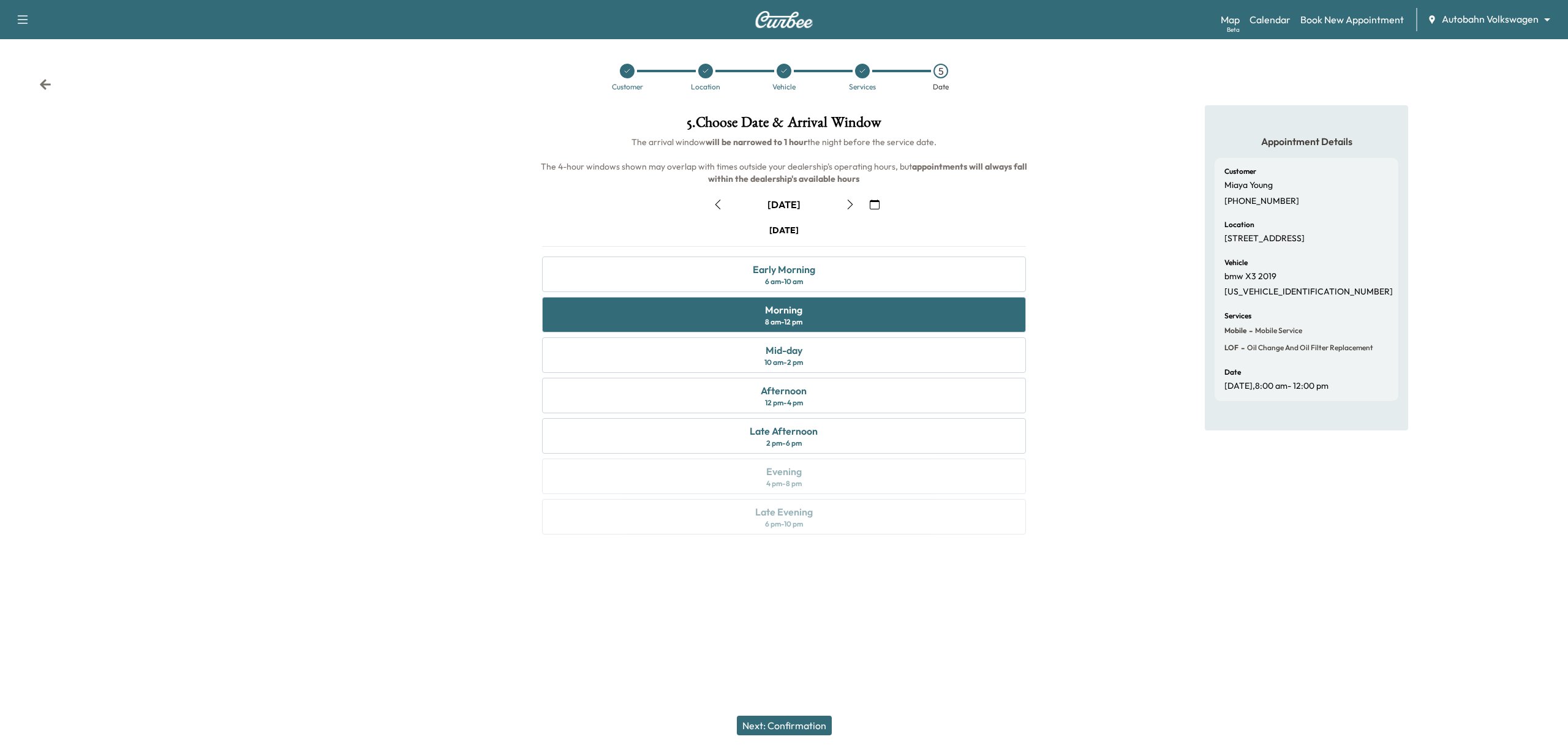
click at [828, 723] on button "Next: Confirmation" at bounding box center [784, 726] width 95 height 20
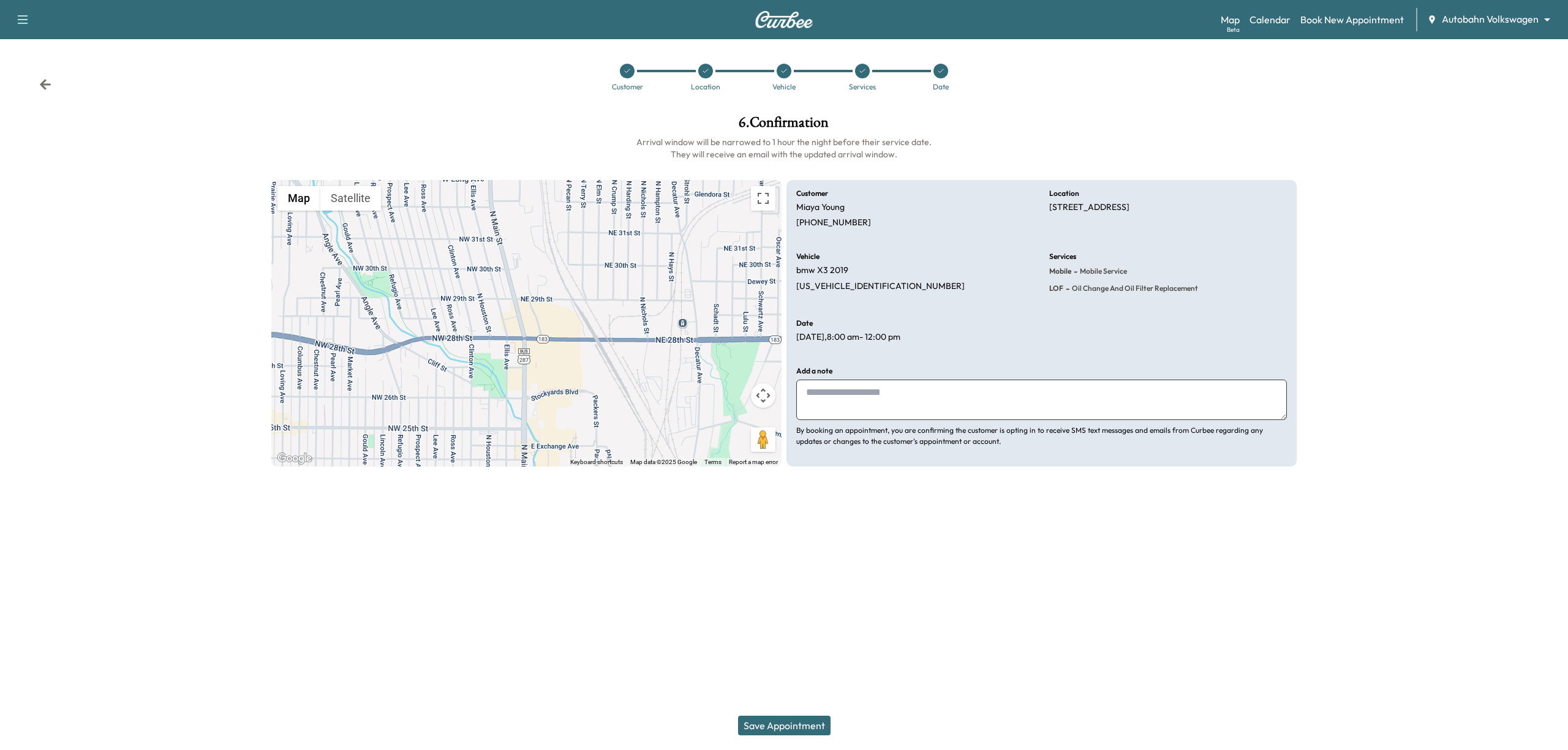
click at [800, 725] on button "Save Appointment" at bounding box center [784, 726] width 93 height 20
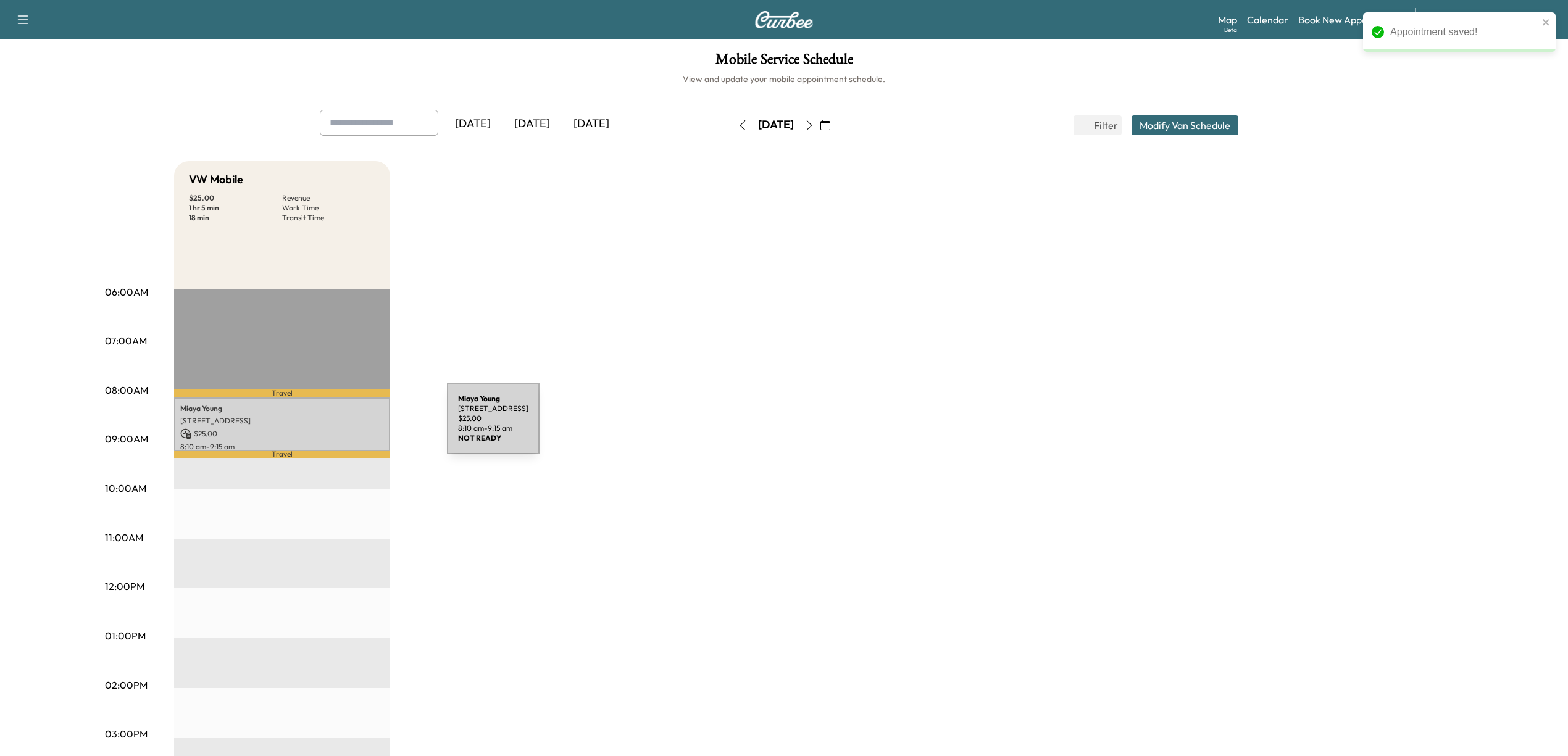
click at [354, 429] on p "$ 25.00" at bounding box center [282, 434] width 204 height 11
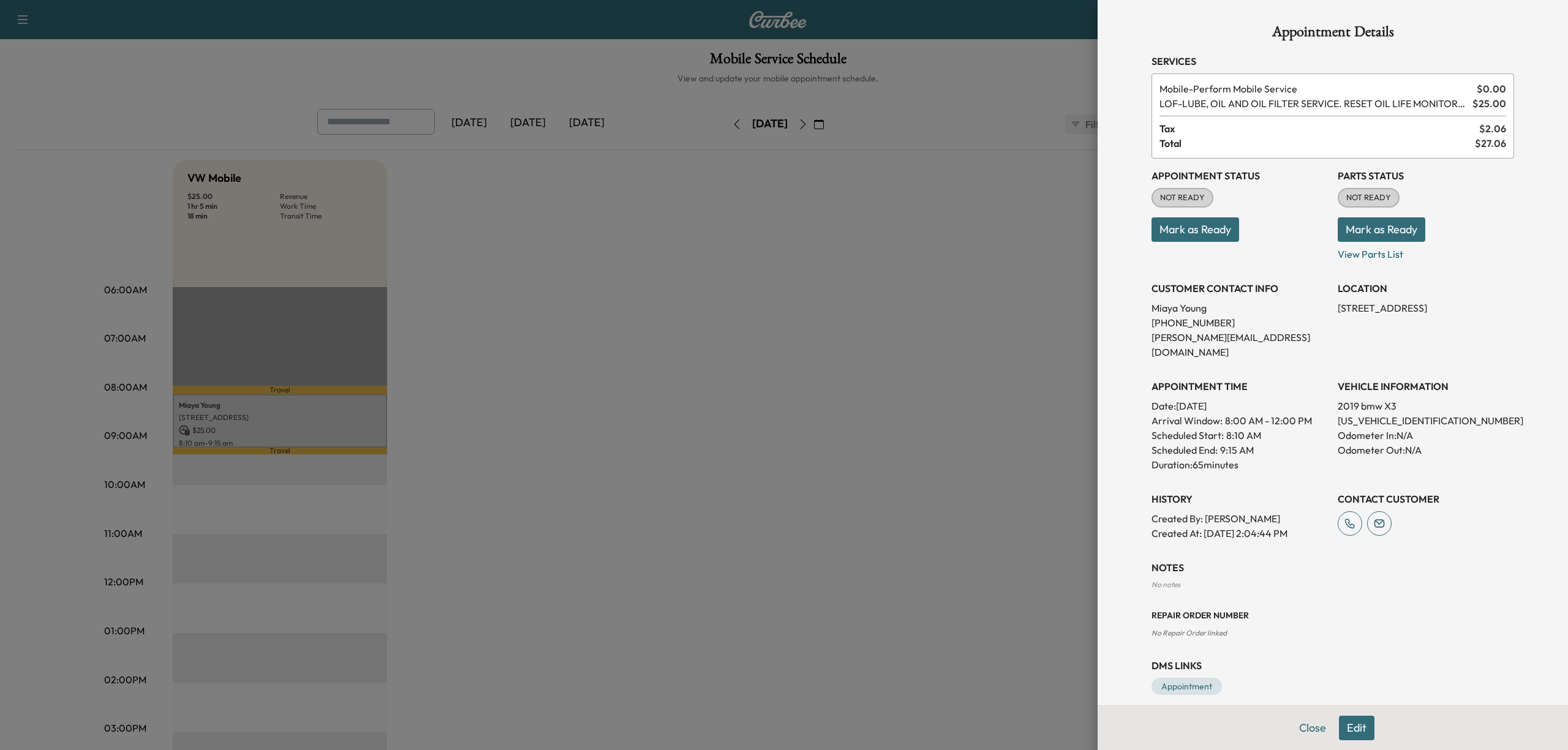
click at [1352, 728] on button "Edit" at bounding box center [1356, 728] width 36 height 24
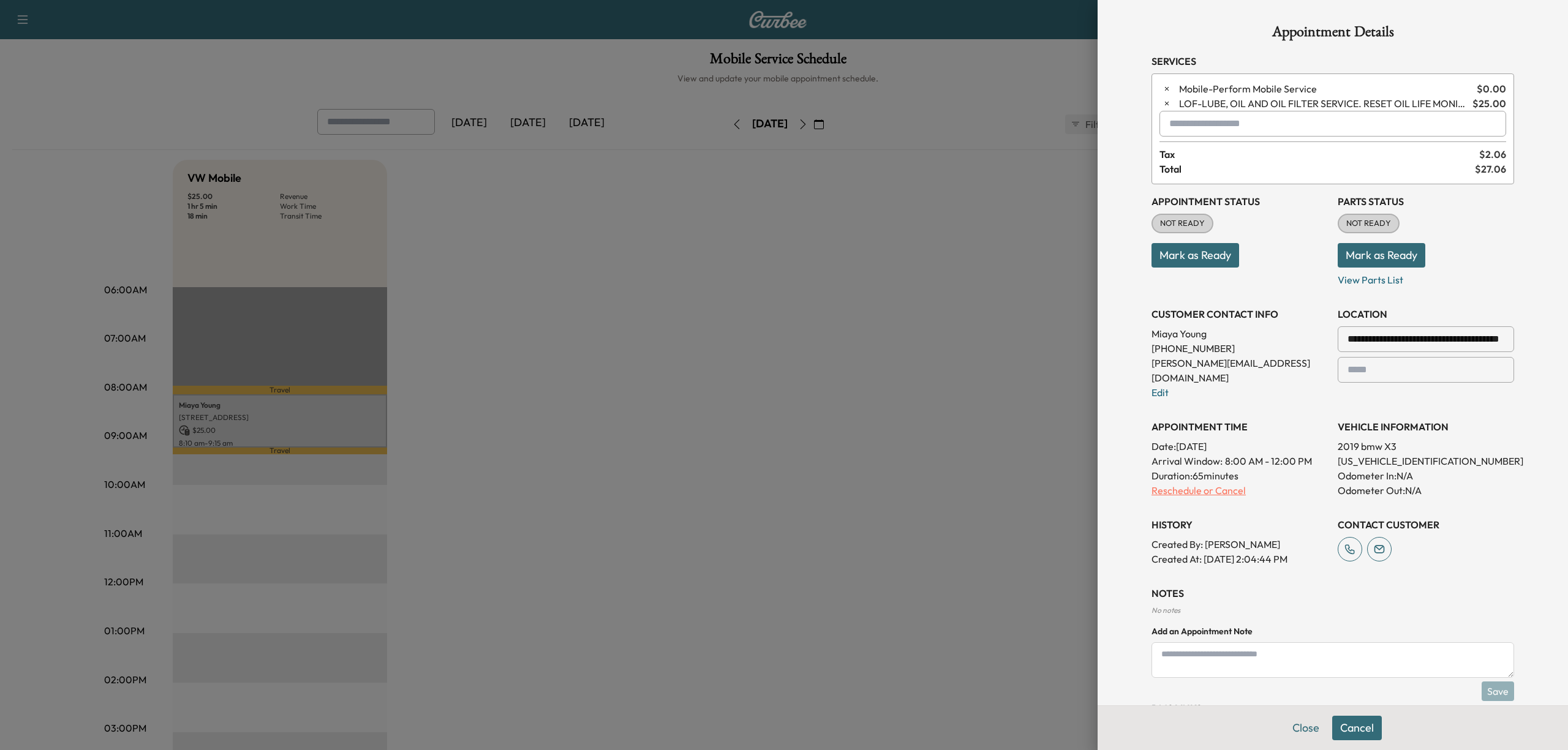
click at [1204, 484] on p "Reschedule or Cancel" at bounding box center [1240, 490] width 176 height 15
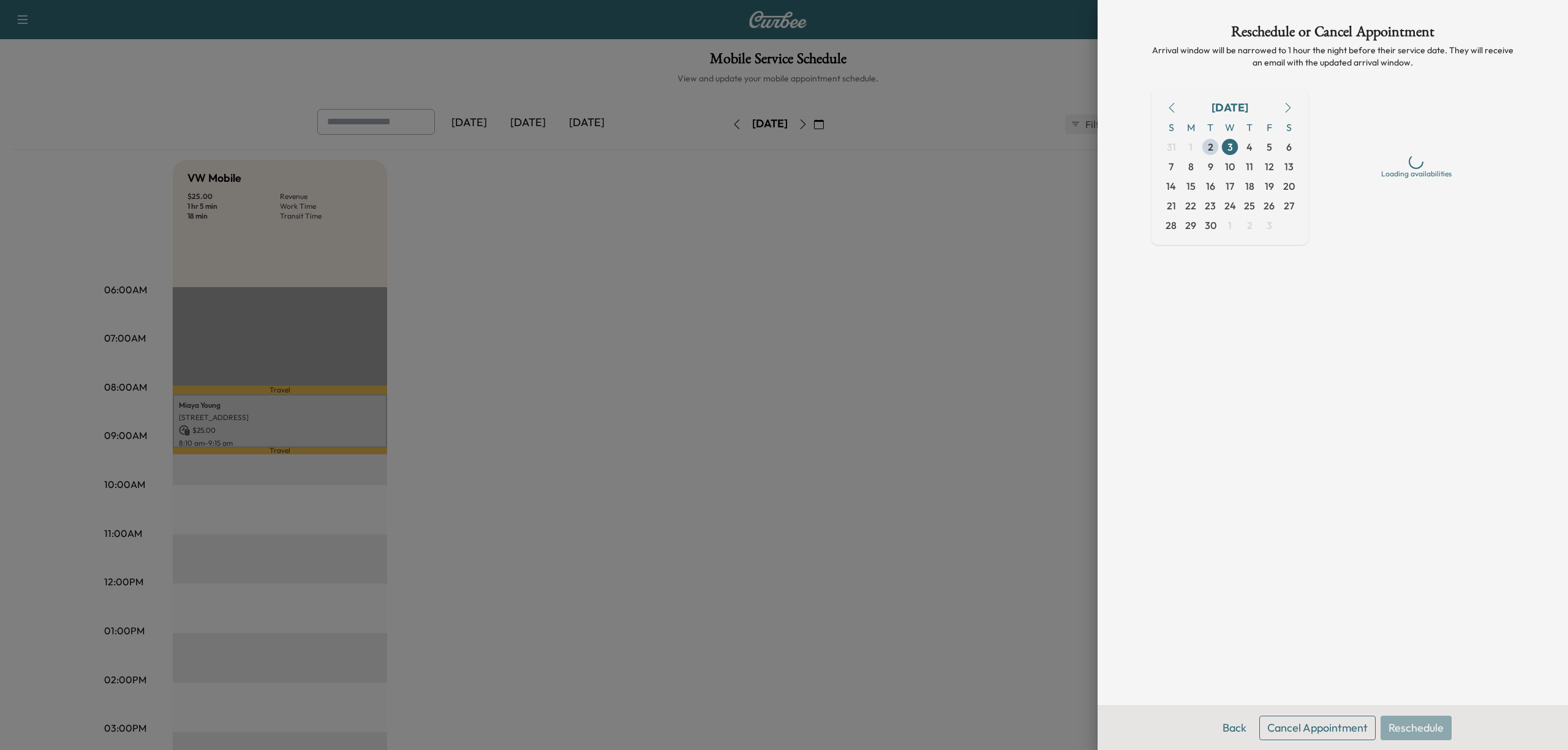
click at [1318, 727] on button "Cancel Appointment" at bounding box center [1318, 728] width 116 height 24
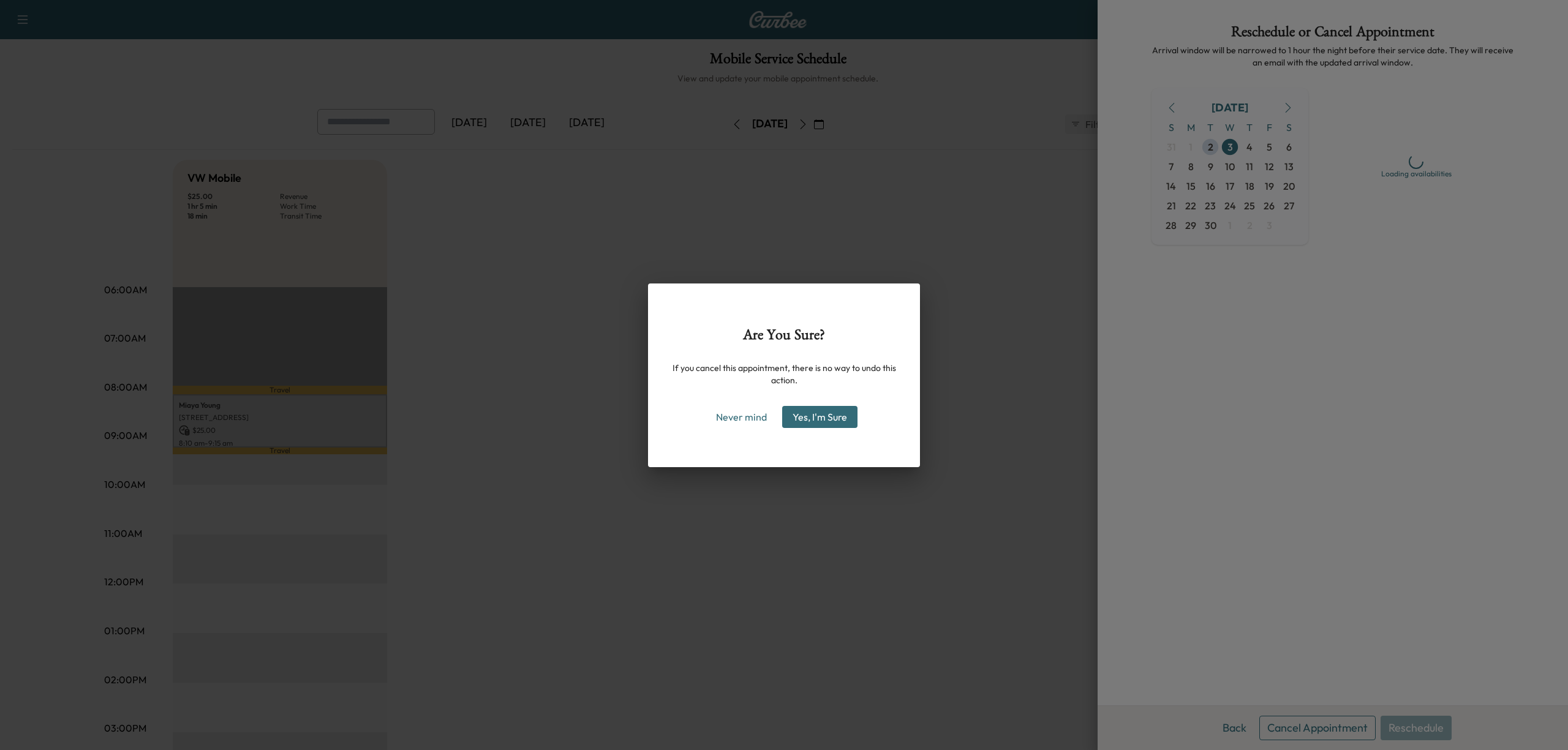
click at [823, 407] on button "Yes, I'm Sure" at bounding box center [820, 417] width 76 height 22
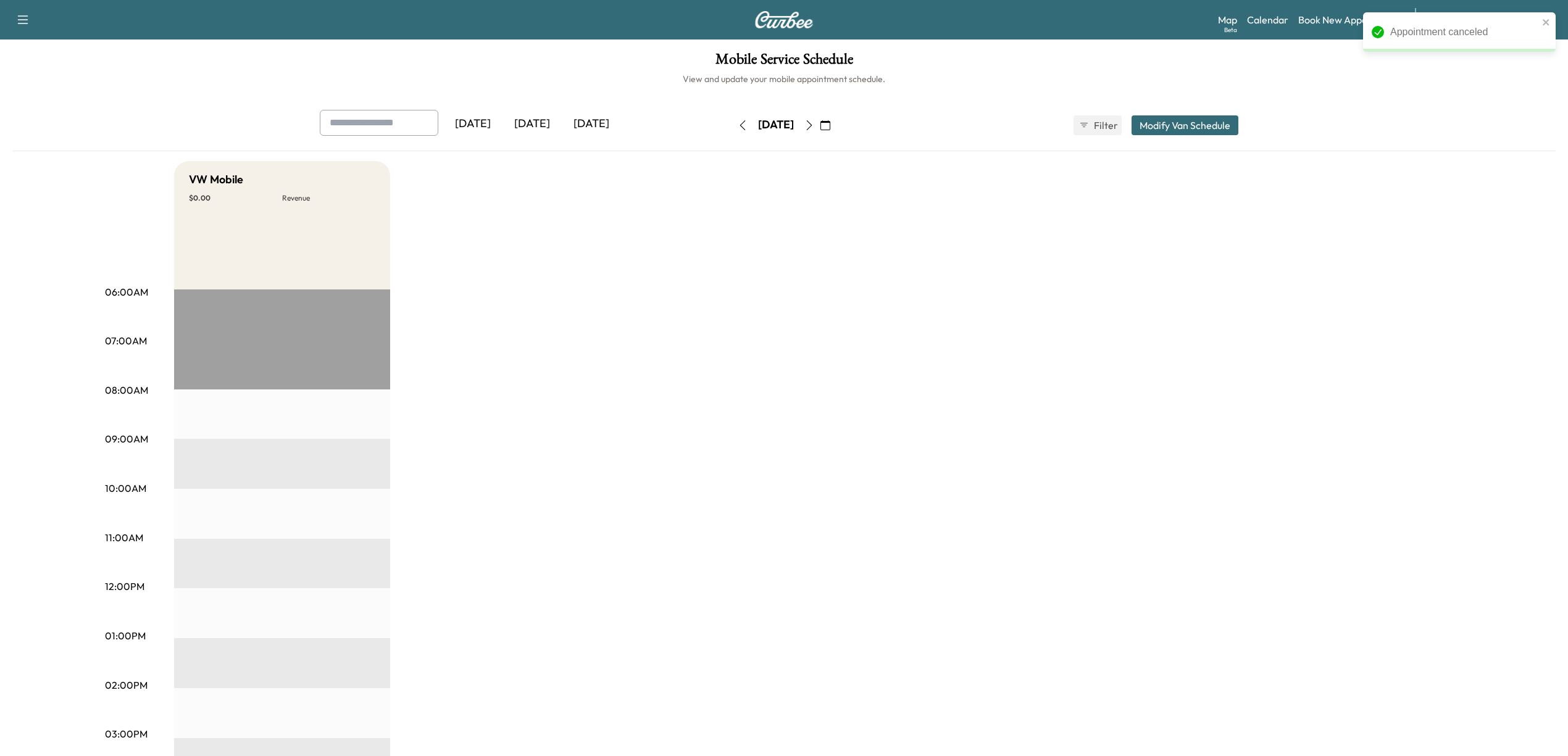
drag, startPoint x: 1394, startPoint y: 188, endPoint x: 1519, endPoint y: 38, distance: 195.3
click at [1396, 178] on div "VW Mobile $ 0.00 Revenue EST Start" at bounding box center [818, 624] width 1289 height 926
click at [1550, 22] on icon "close" at bounding box center [1547, 22] width 9 height 10
click at [1477, 18] on div "Appointment canceled Support Log Out Map Beta Calendar Book New Appointment Aut…" at bounding box center [784, 378] width 1568 height 756
click at [1358, 10] on div "Map Beta Calendar Book New Appointment Autobahn Volkswagen ******** ​" at bounding box center [1388, 19] width 340 height 24
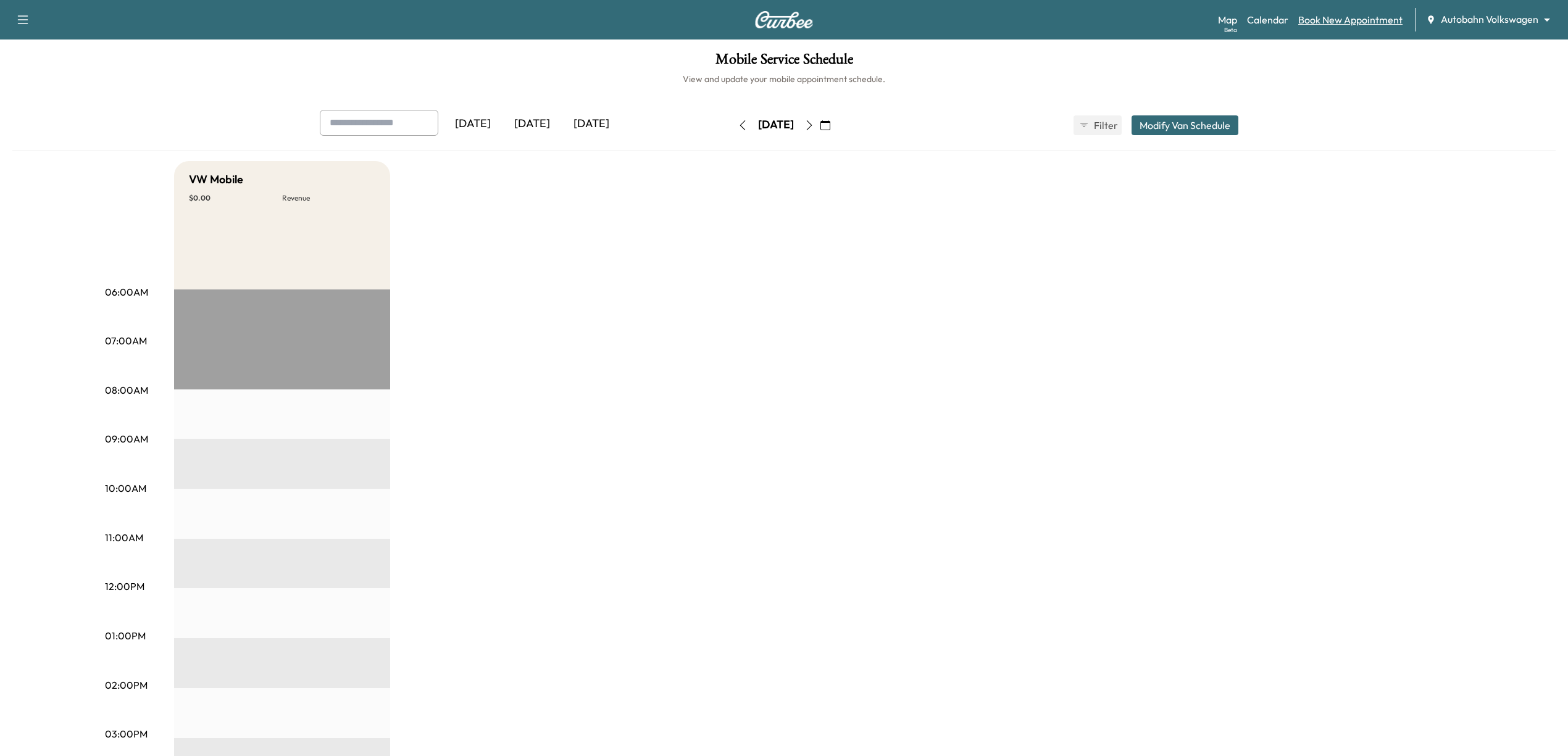
click at [1347, 18] on link "Book New Appointment" at bounding box center [1350, 19] width 104 height 15
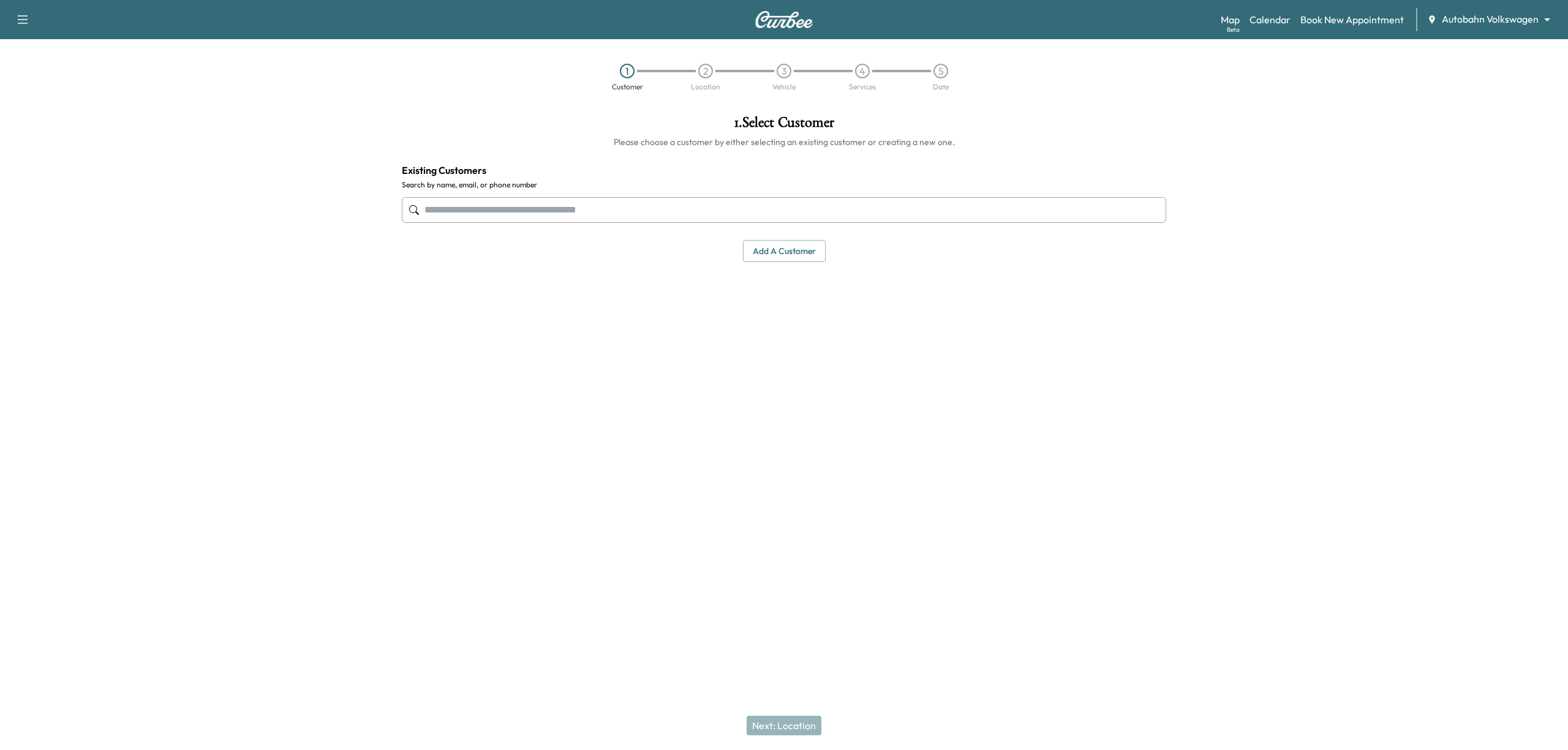
click at [900, 207] on input "text" at bounding box center [784, 210] width 765 height 26
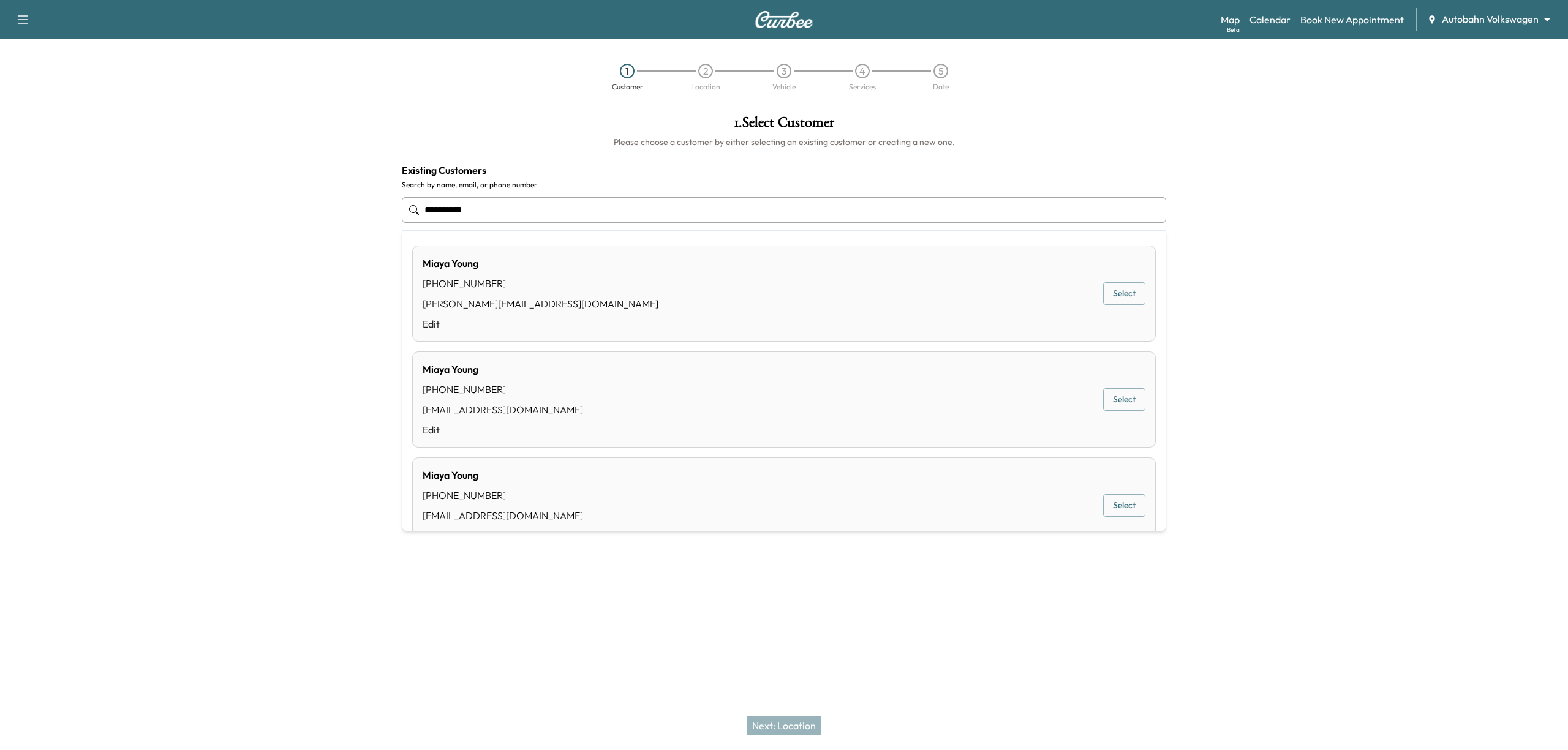
click at [1112, 300] on button "Select" at bounding box center [1124, 293] width 43 height 23
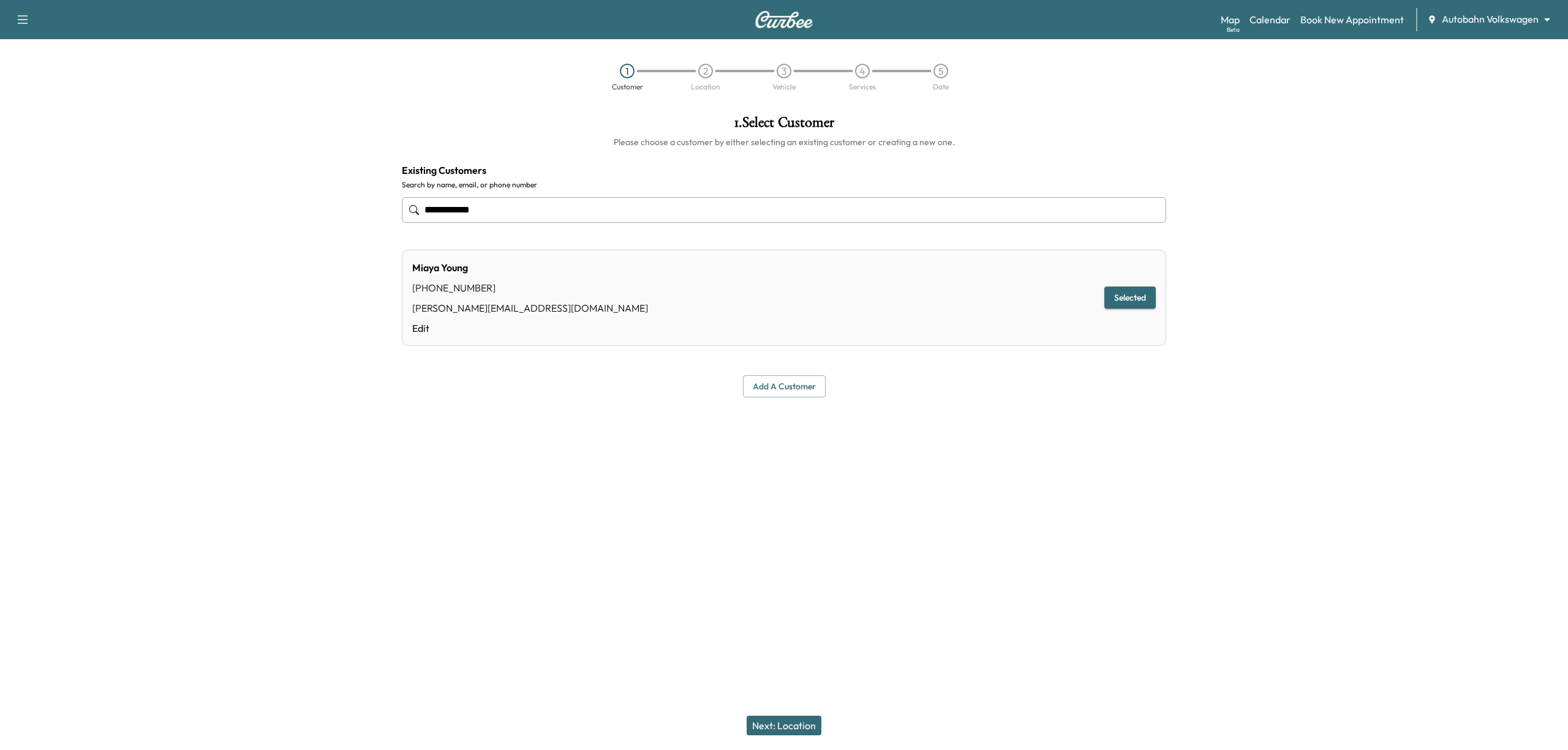
type input "**********"
click at [796, 732] on button "Next: Location" at bounding box center [784, 726] width 75 height 20
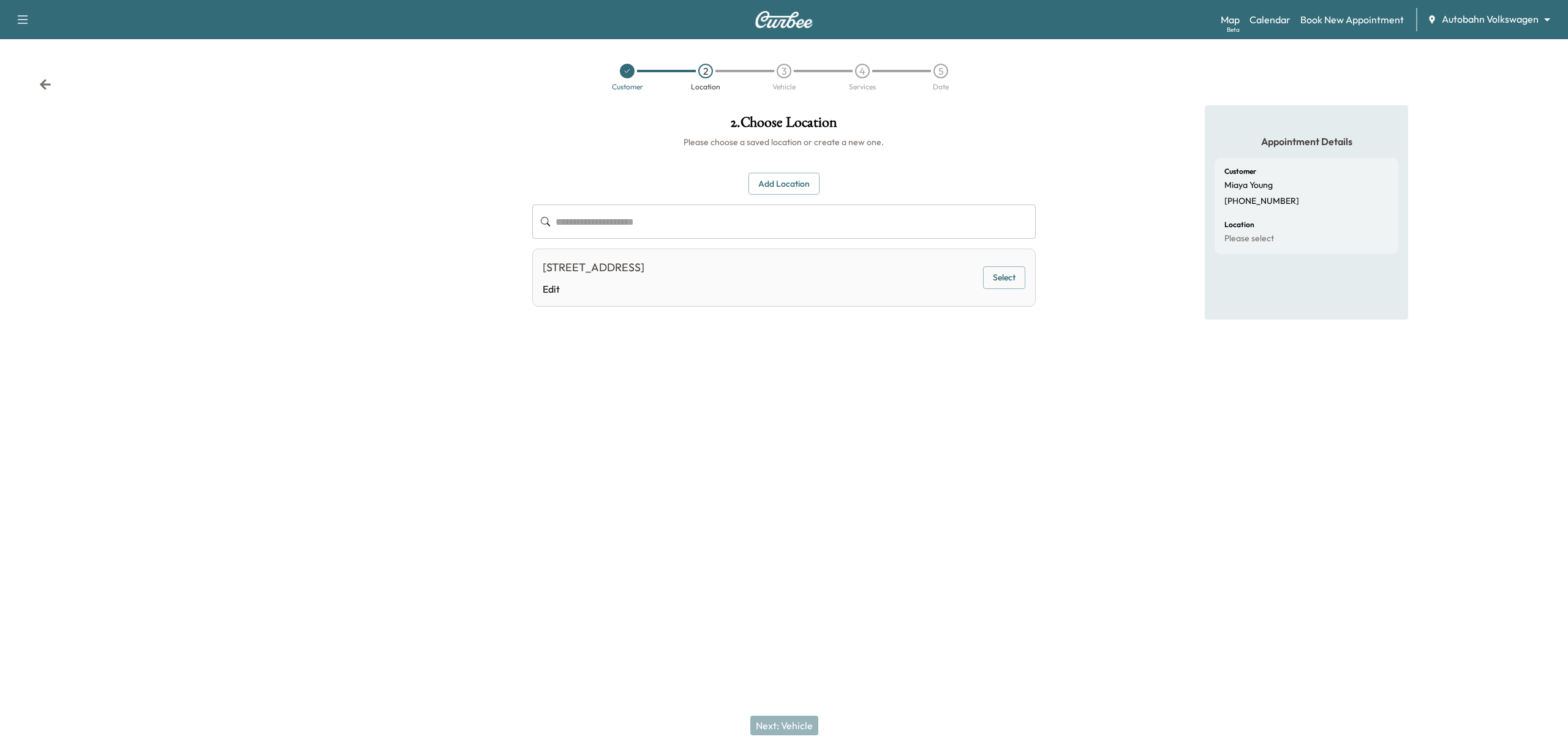
click at [1008, 273] on button "Select" at bounding box center [1005, 278] width 43 height 23
click at [802, 732] on button "Next: Vehicle" at bounding box center [784, 726] width 68 height 20
click at [1023, 290] on button "Select" at bounding box center [1005, 280] width 43 height 23
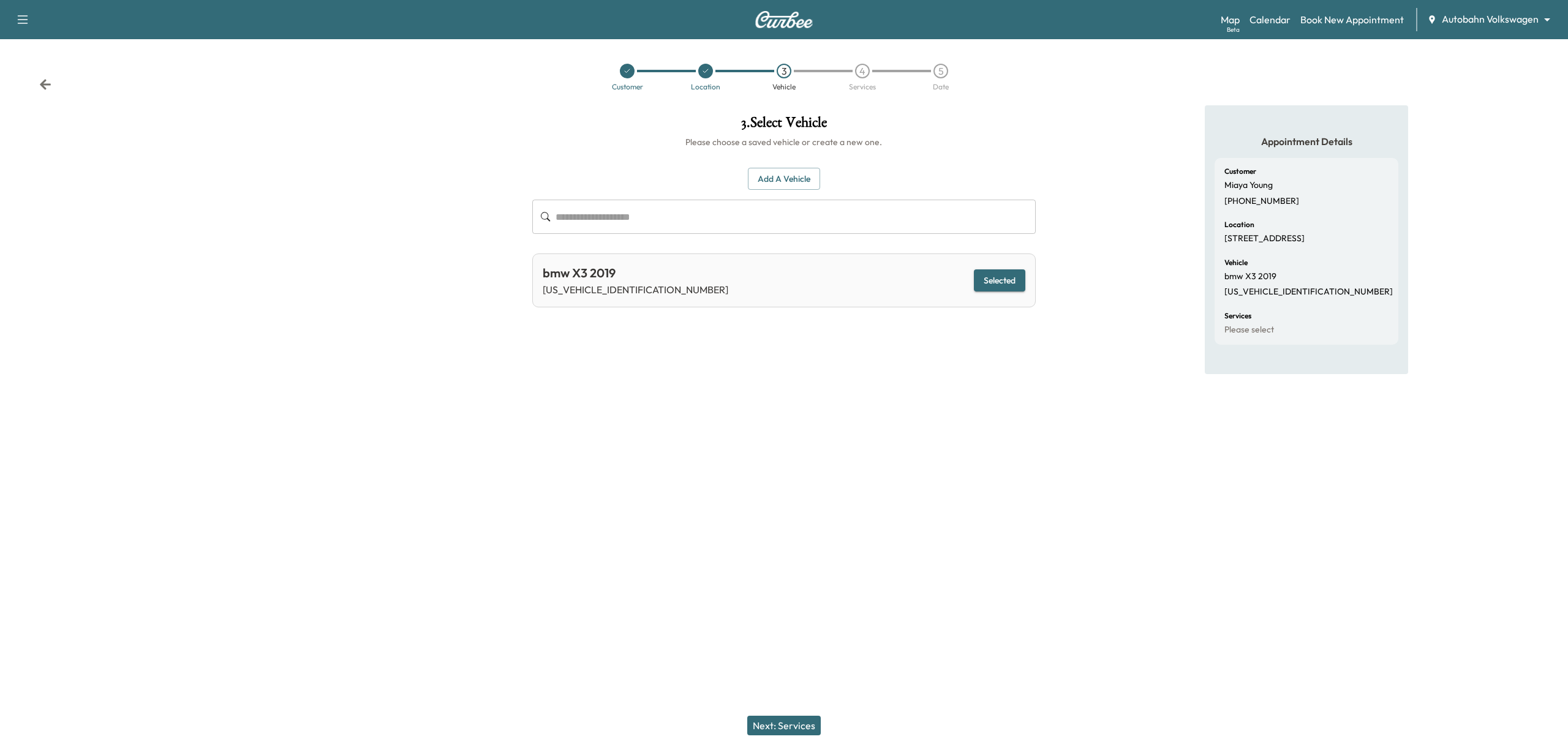
click at [807, 719] on button "Next: Services" at bounding box center [784, 726] width 74 height 20
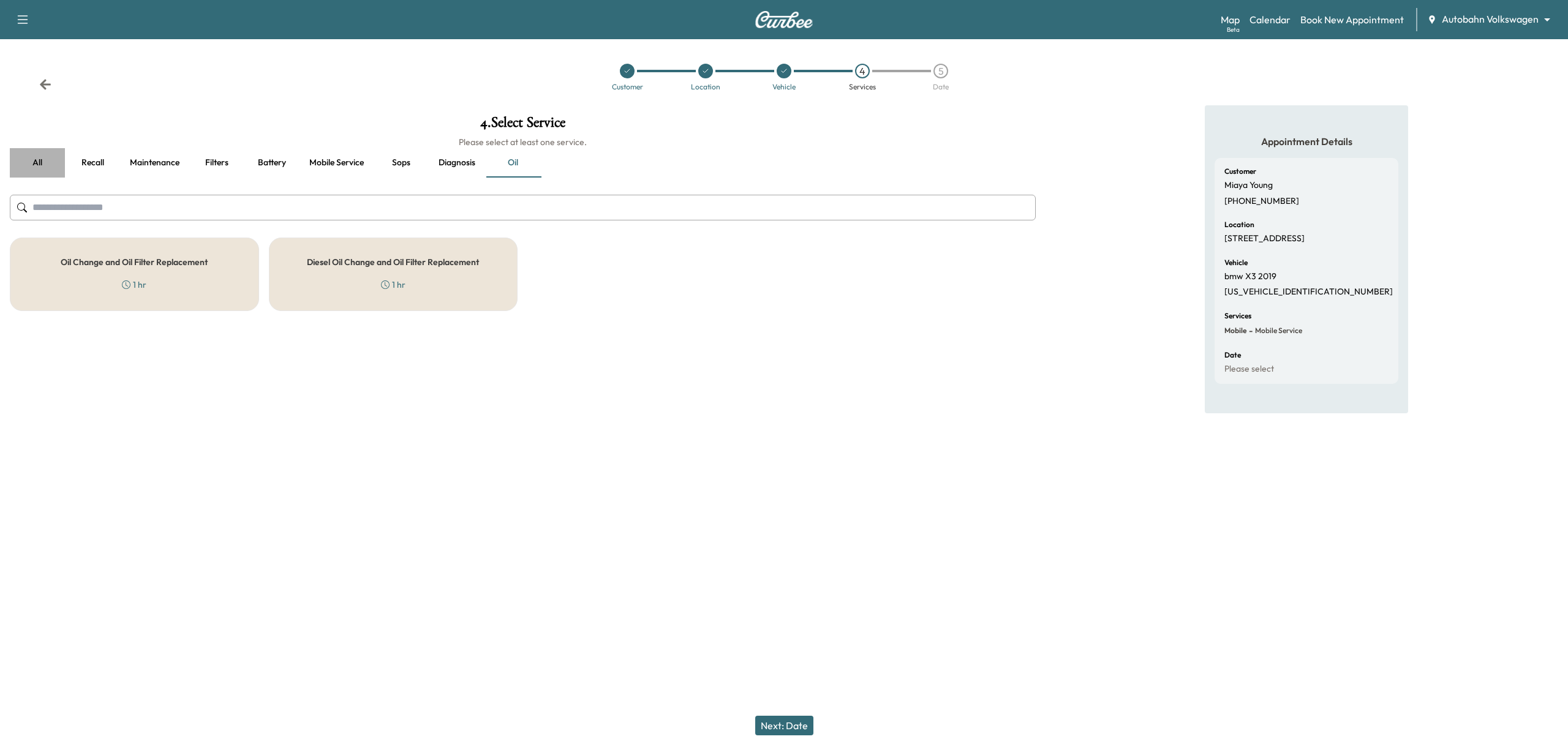
click at [47, 165] on button "all" at bounding box center [37, 163] width 56 height 30
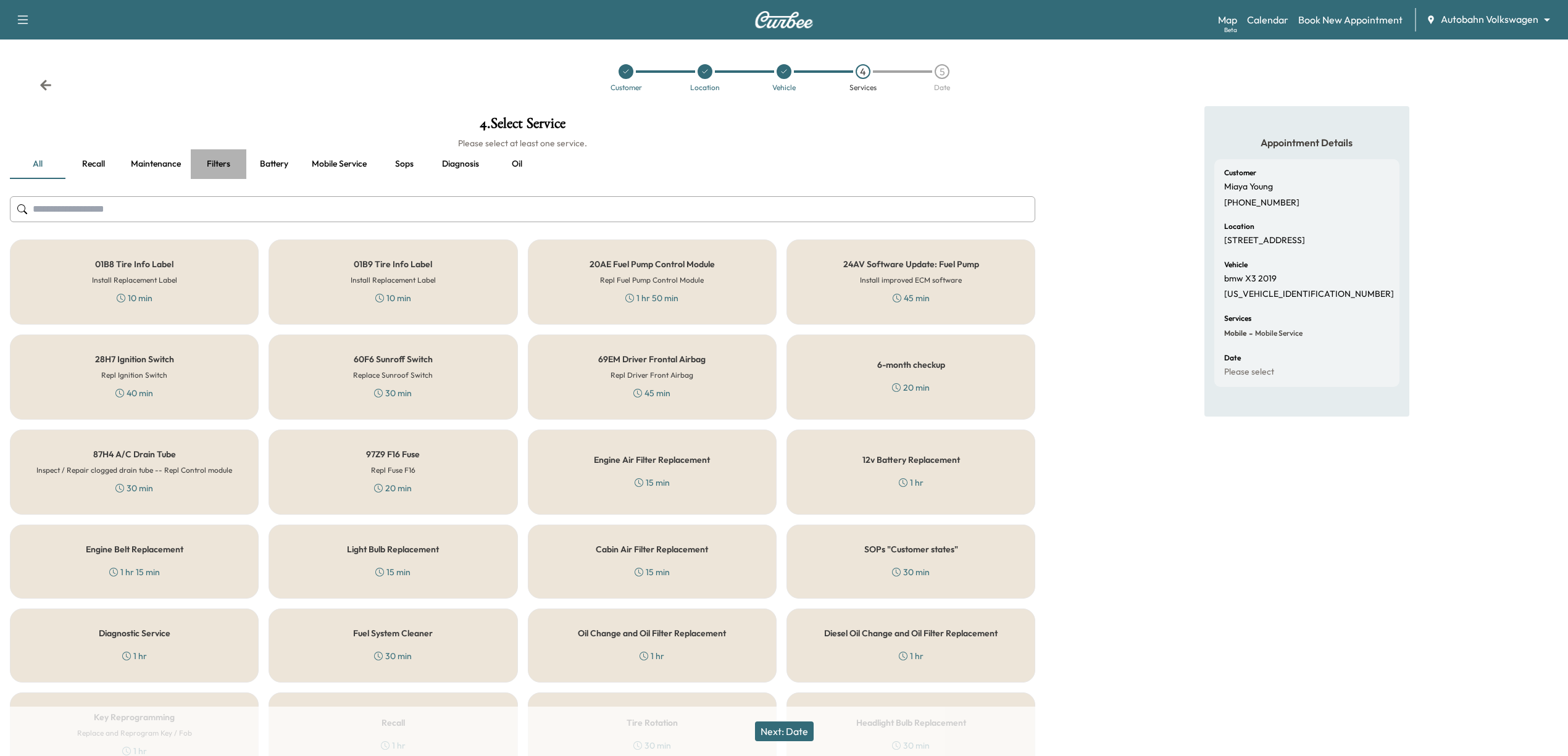
click at [215, 164] on button "Filters" at bounding box center [219, 164] width 56 height 30
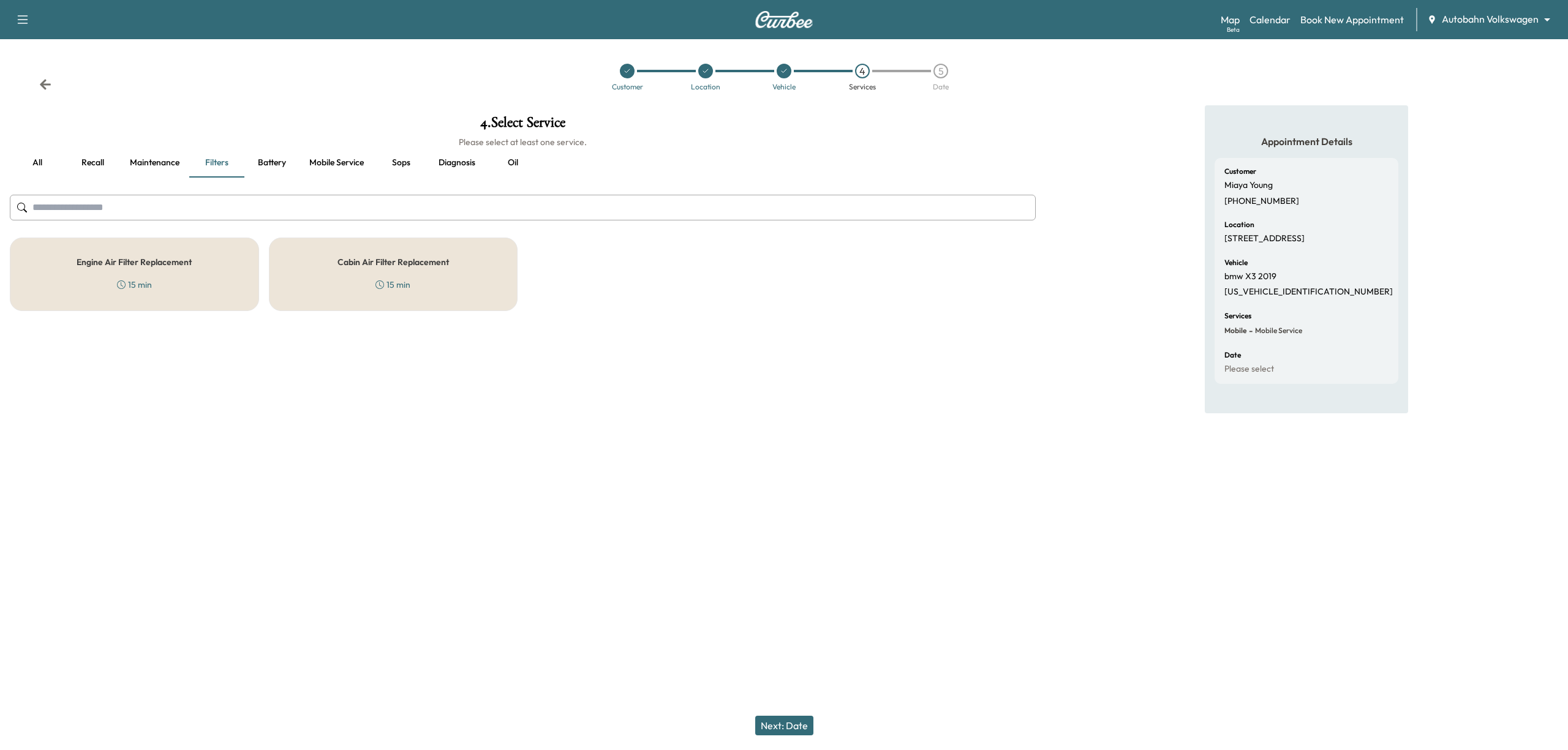
click at [273, 166] on button "Battery" at bounding box center [273, 163] width 56 height 30
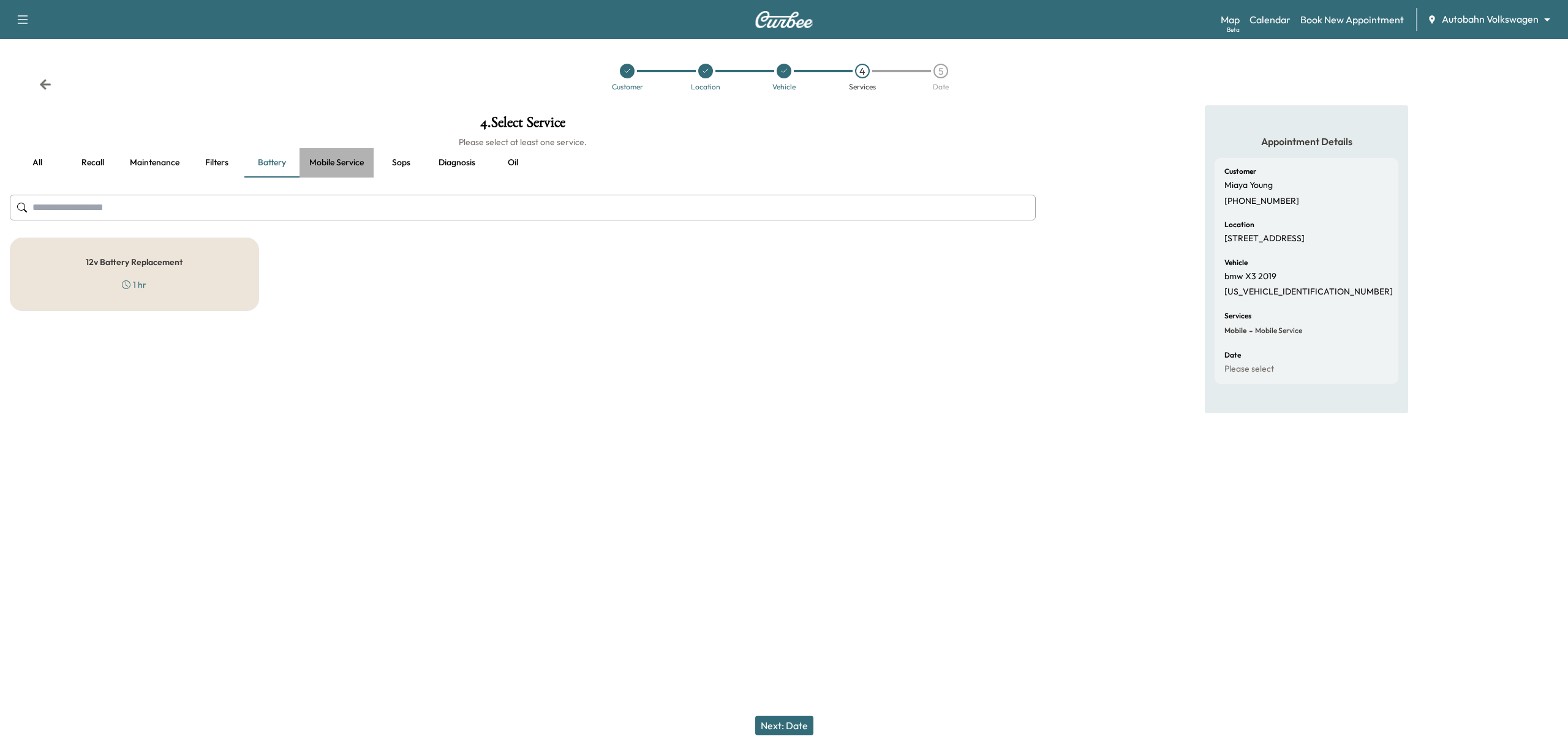
click at [341, 164] on button "Mobile service" at bounding box center [336, 163] width 74 height 30
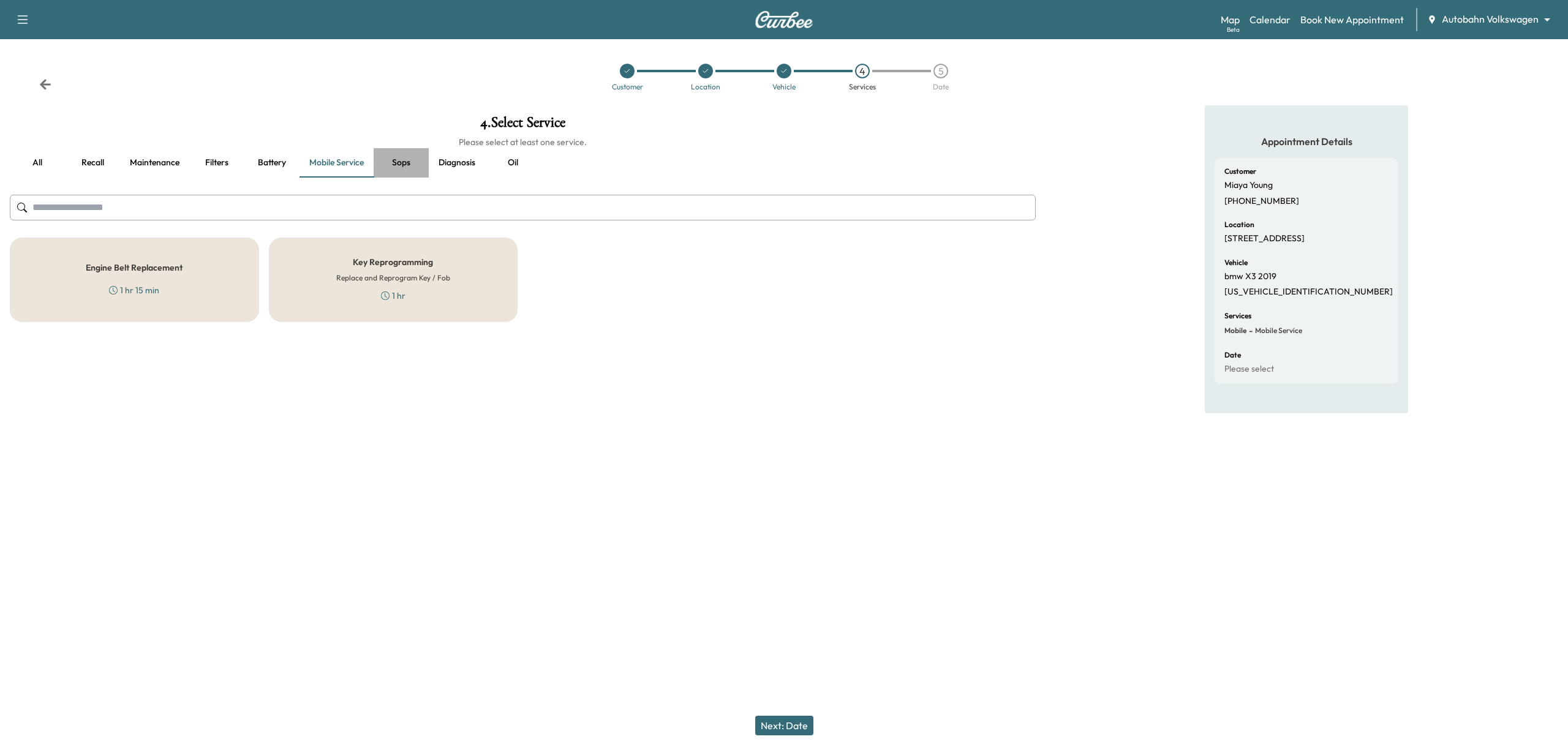
click at [414, 167] on button "Sops" at bounding box center [401, 163] width 56 height 30
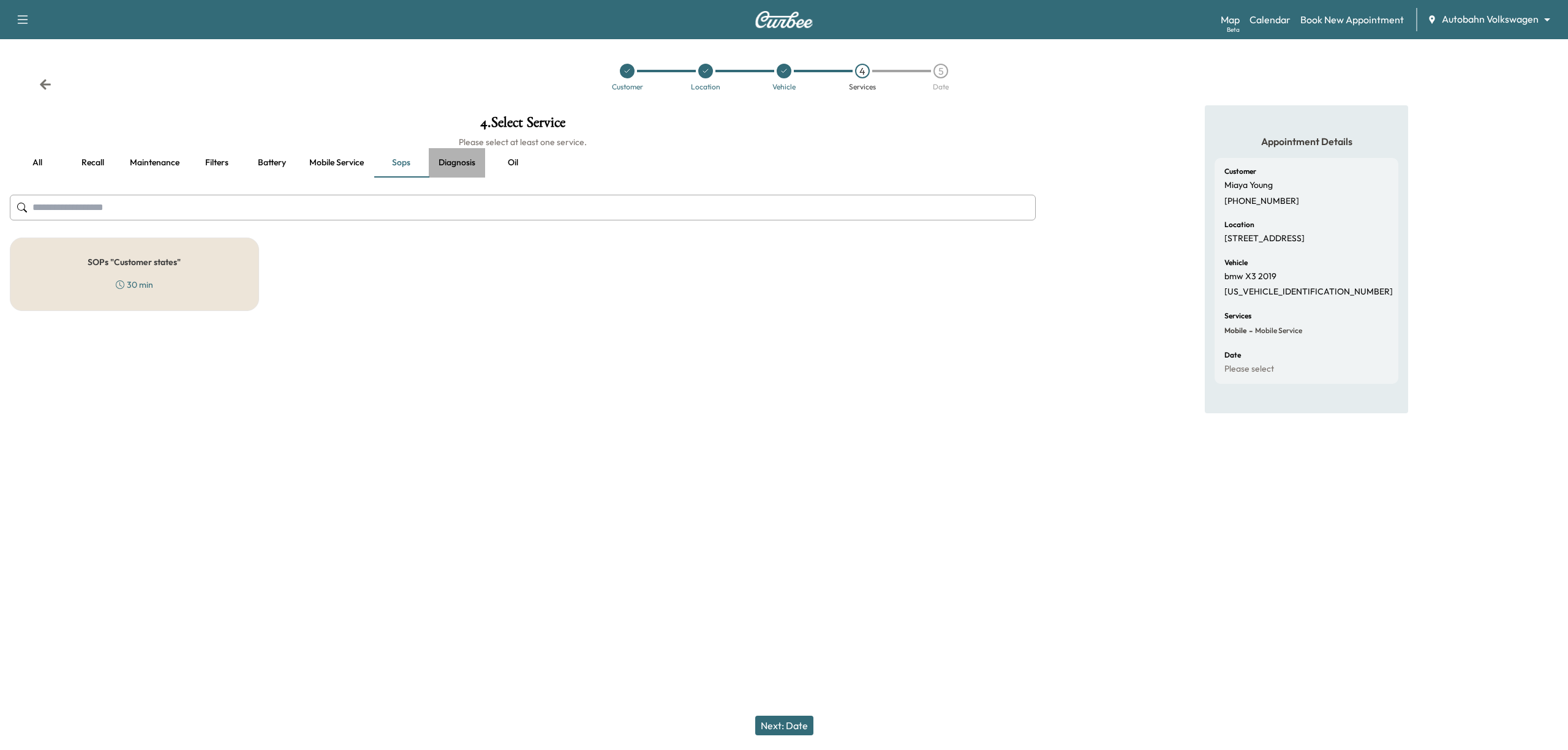
click at [464, 168] on button "Diagnosis" at bounding box center [457, 163] width 56 height 30
click at [503, 167] on button "Oil" at bounding box center [513, 163] width 56 height 30
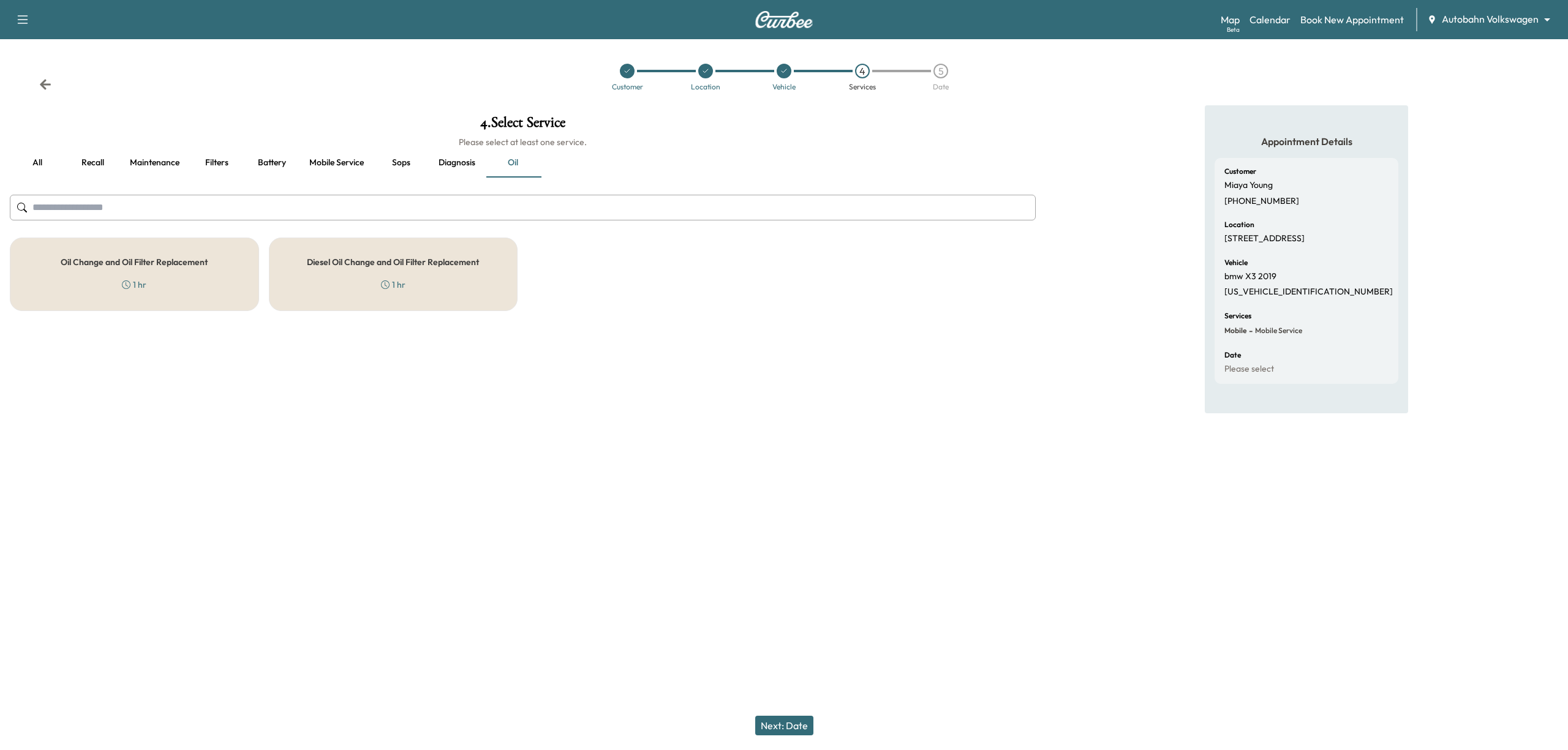
click at [152, 267] on div "Oil Change and Oil Filter Replacement 1 hr" at bounding box center [134, 274] width 249 height 74
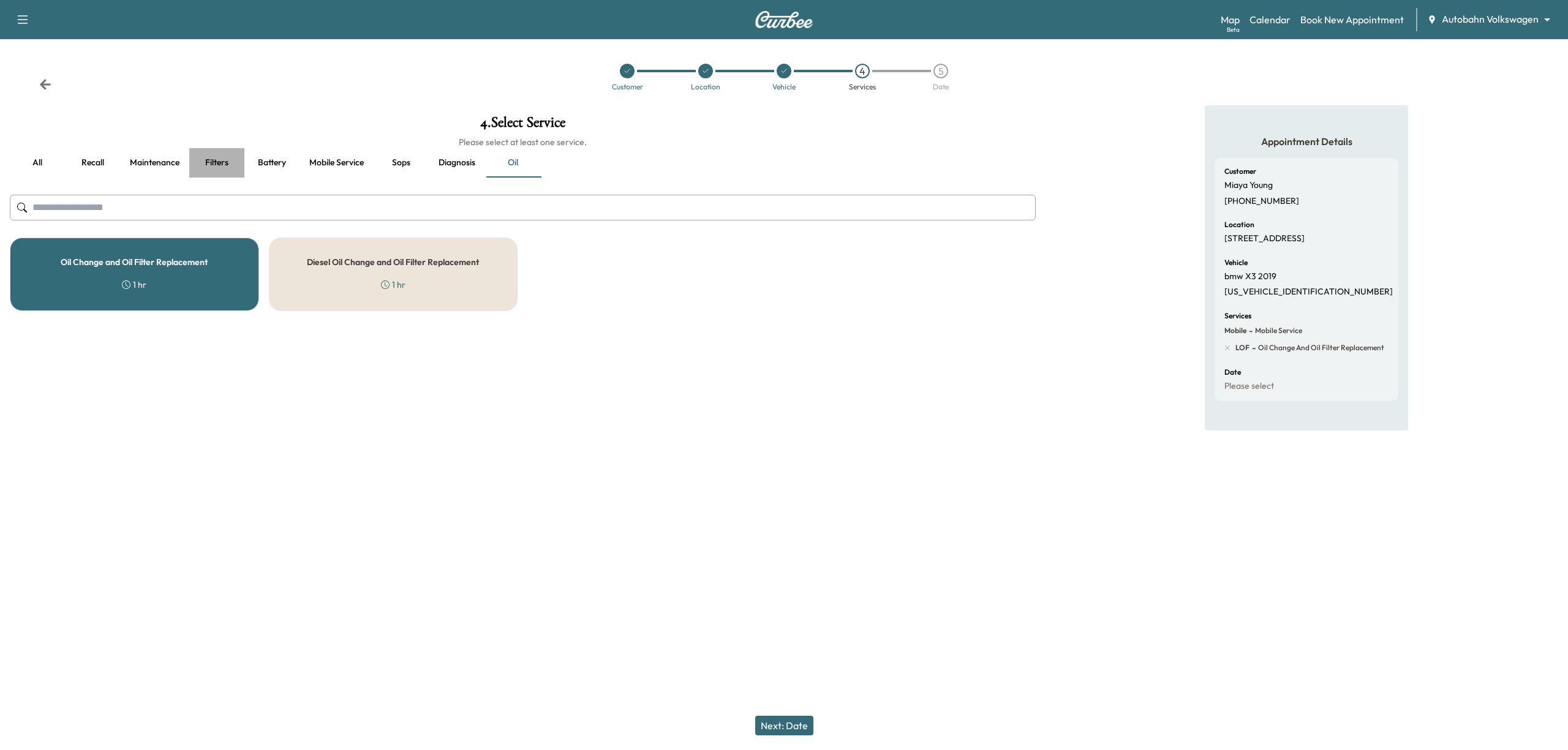
click at [214, 168] on button "Filters" at bounding box center [217, 163] width 56 height 30
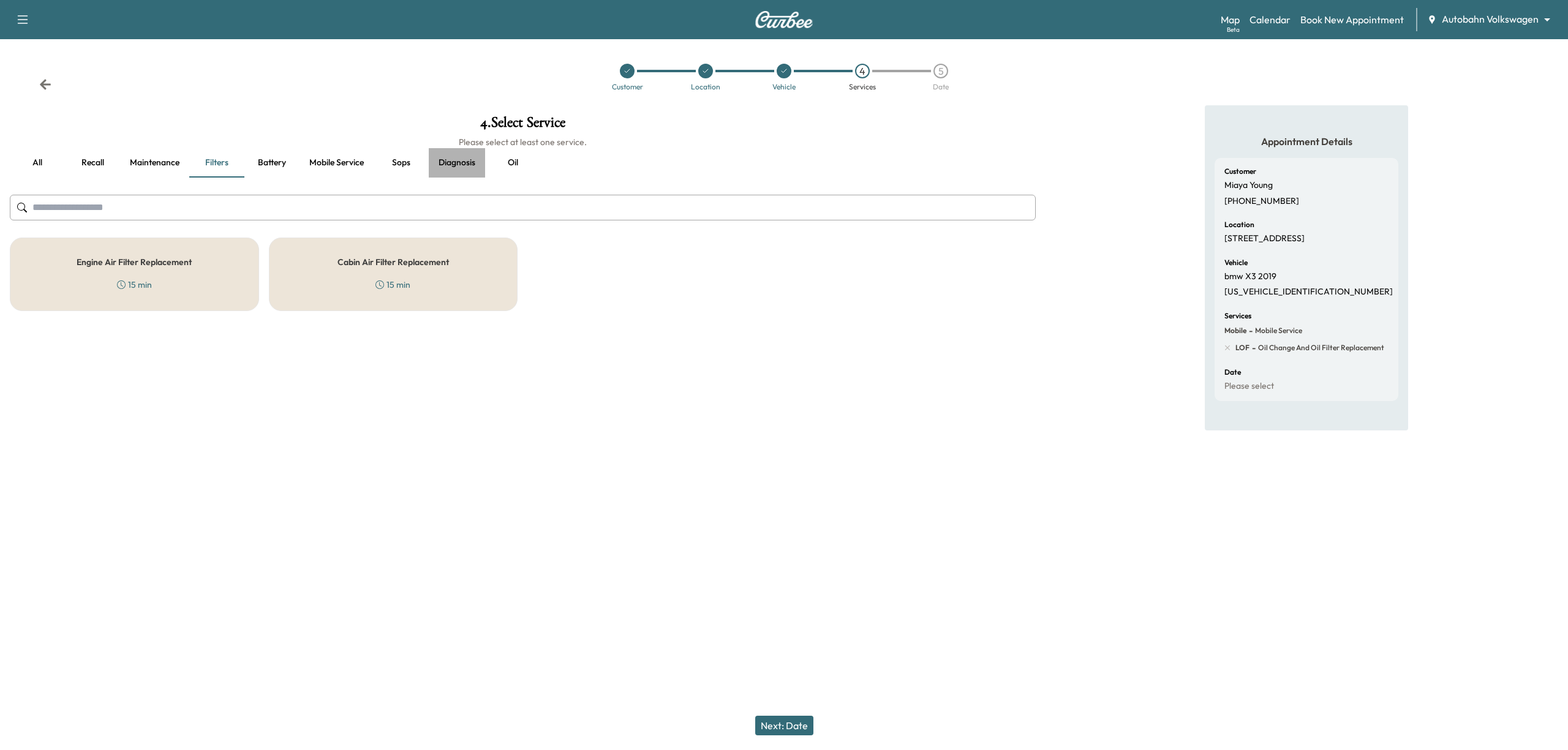
click at [445, 169] on button "Diagnosis" at bounding box center [457, 163] width 56 height 30
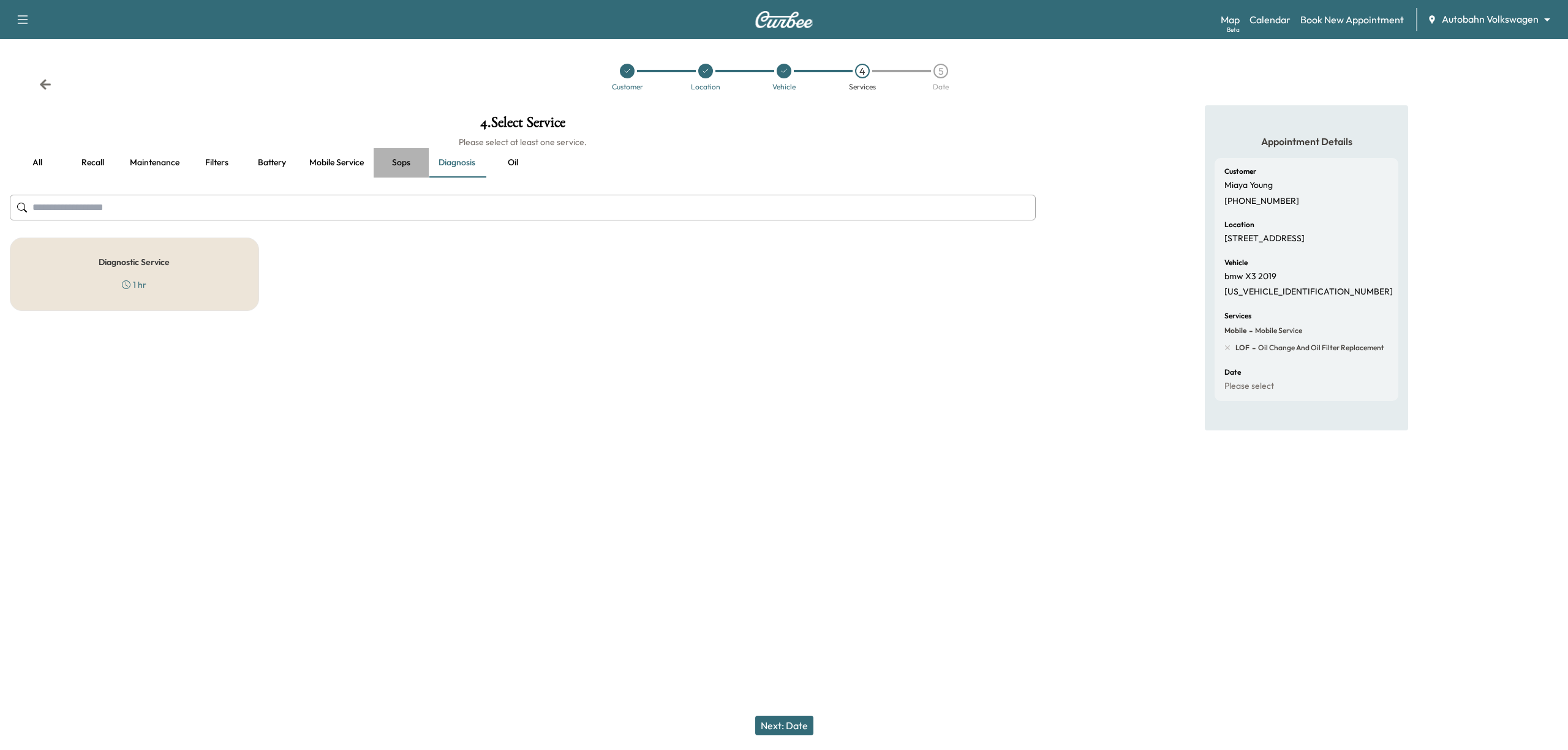
click at [403, 168] on button "Sops" at bounding box center [401, 163] width 56 height 30
click at [517, 165] on button "Oil" at bounding box center [513, 163] width 56 height 30
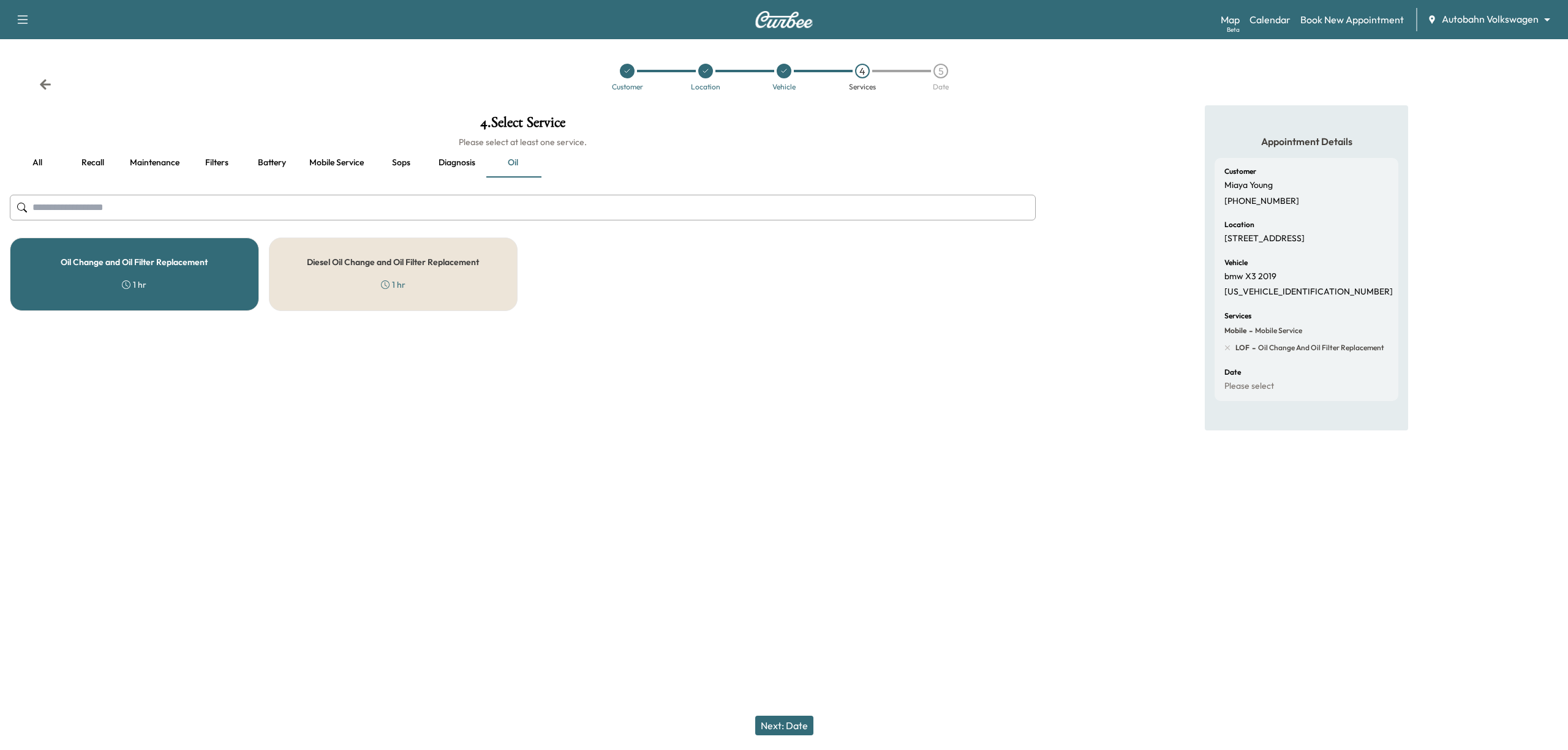
click at [748, 415] on div "4 . Select Service Please select at least one service. all Recall Maintenance F…" at bounding box center [523, 293] width 1045 height 376
